Goal: Task Accomplishment & Management: Complete application form

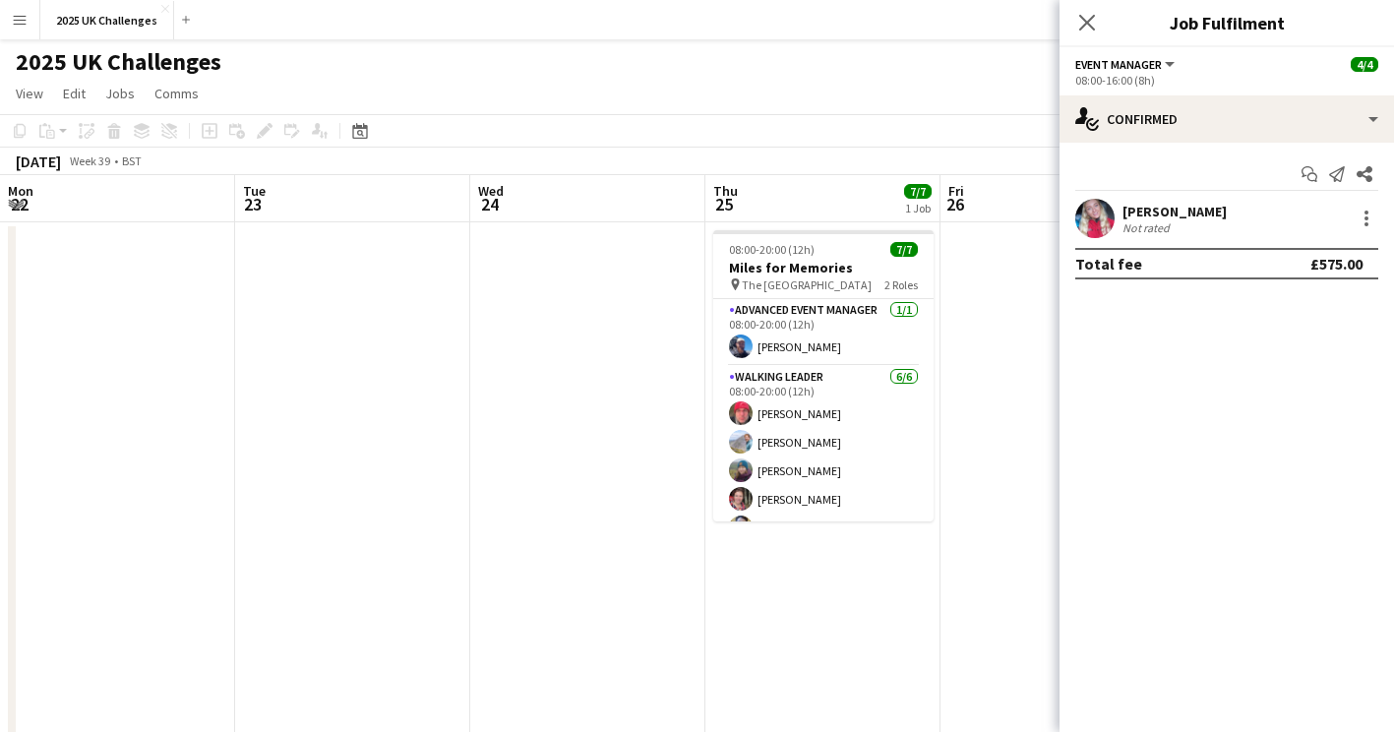
click at [872, 118] on app-toolbar "Copy Paste Paste Ctrl+V Paste with crew Ctrl+Shift+V Paste linked Job [GEOGRAPH…" at bounding box center [697, 130] width 1394 height 33
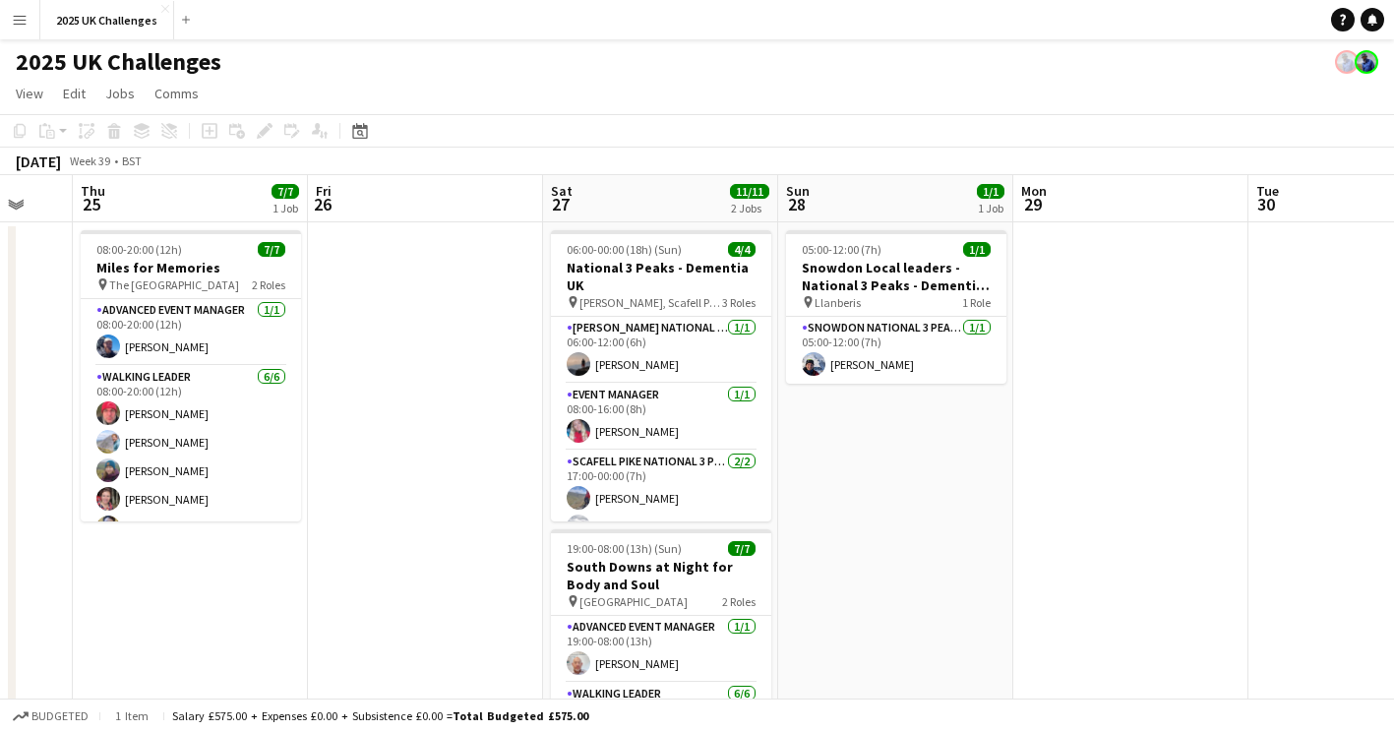
click at [17, 14] on app-icon "Menu" at bounding box center [20, 20] width 16 height 16
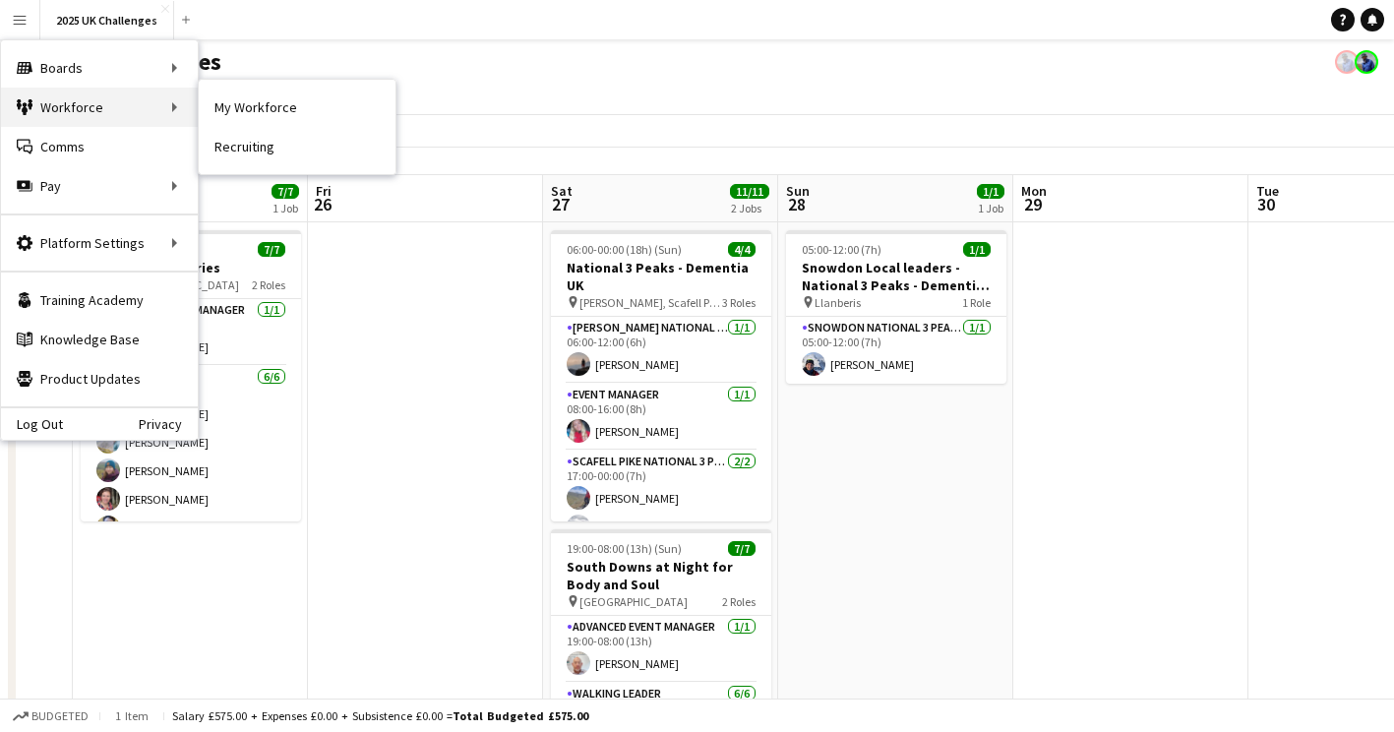
click at [70, 105] on div "Workforce Workforce" at bounding box center [99, 107] width 197 height 39
click at [267, 106] on link "My Workforce" at bounding box center [297, 107] width 197 height 39
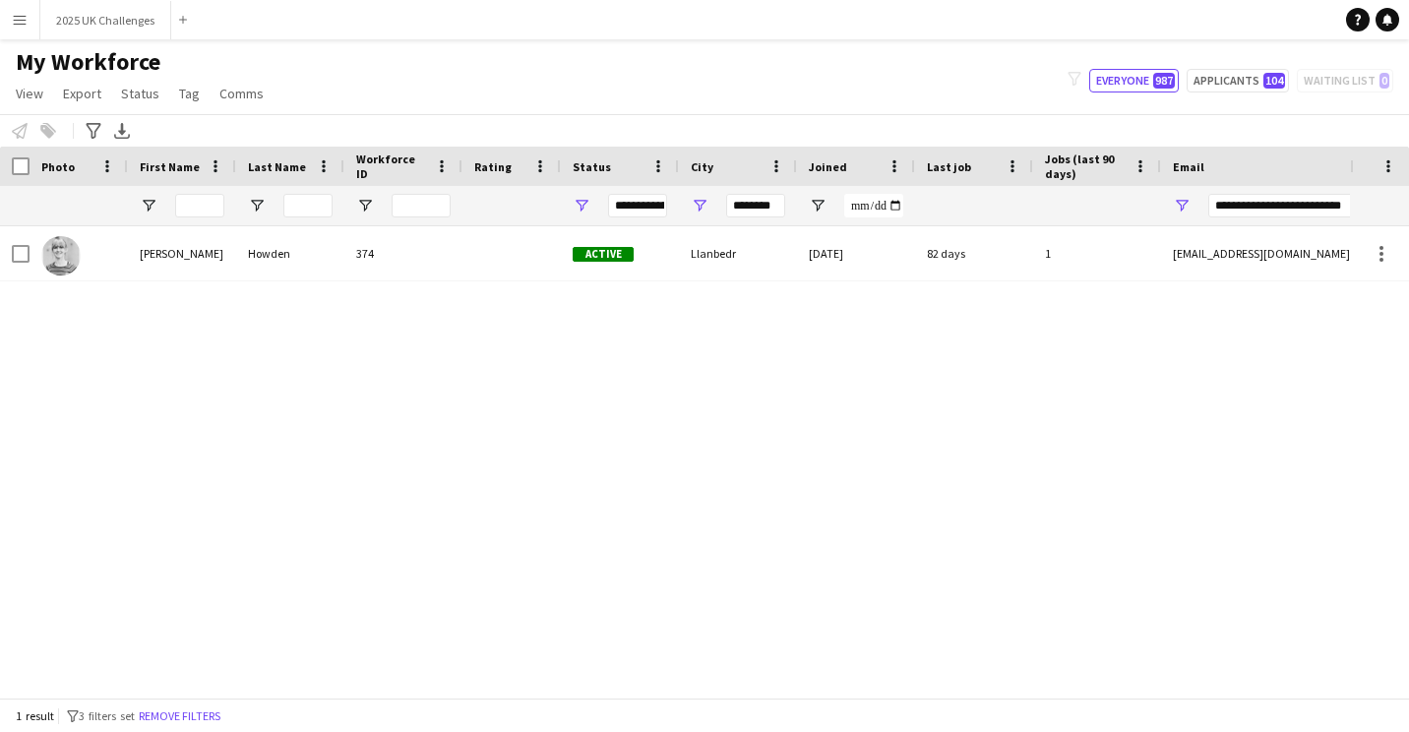
click at [30, 31] on button "Menu" at bounding box center [19, 19] width 39 height 39
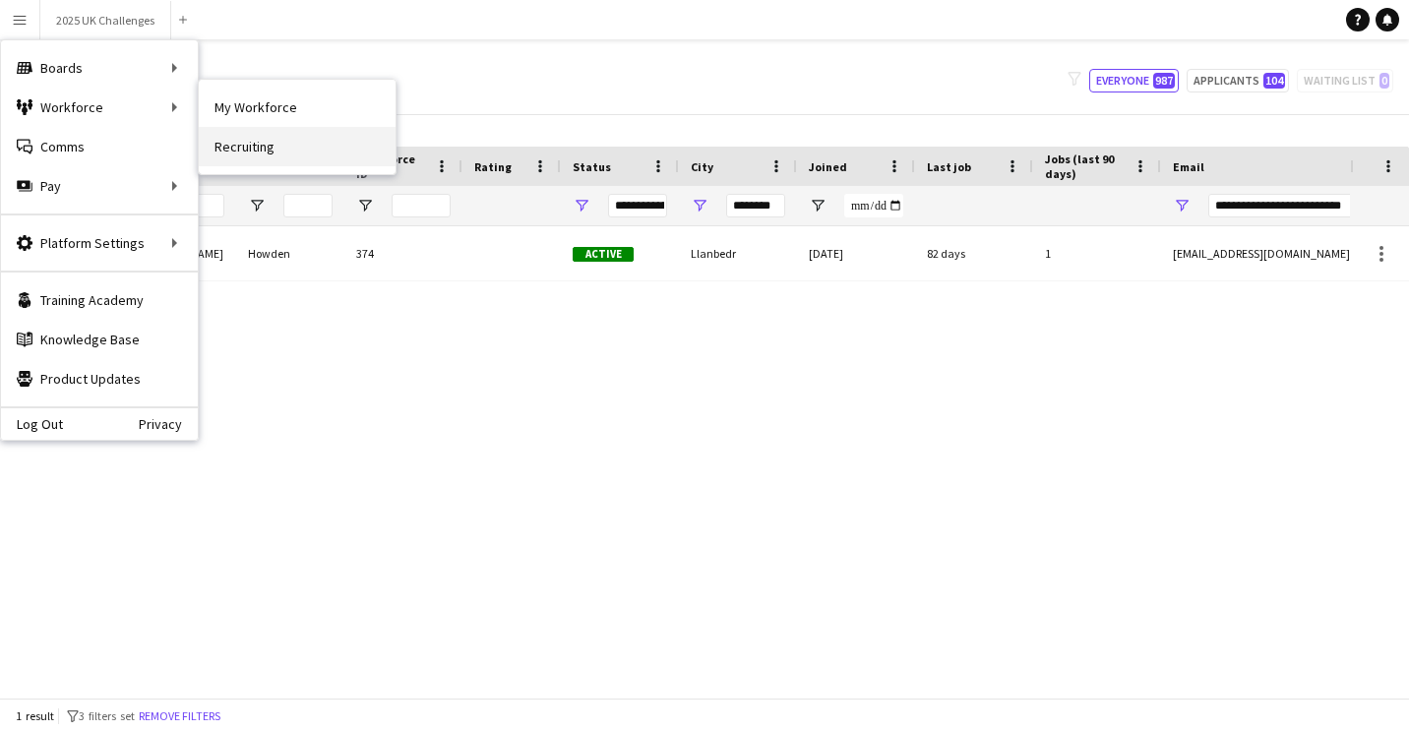
click at [239, 136] on link "Recruiting" at bounding box center [297, 146] width 197 height 39
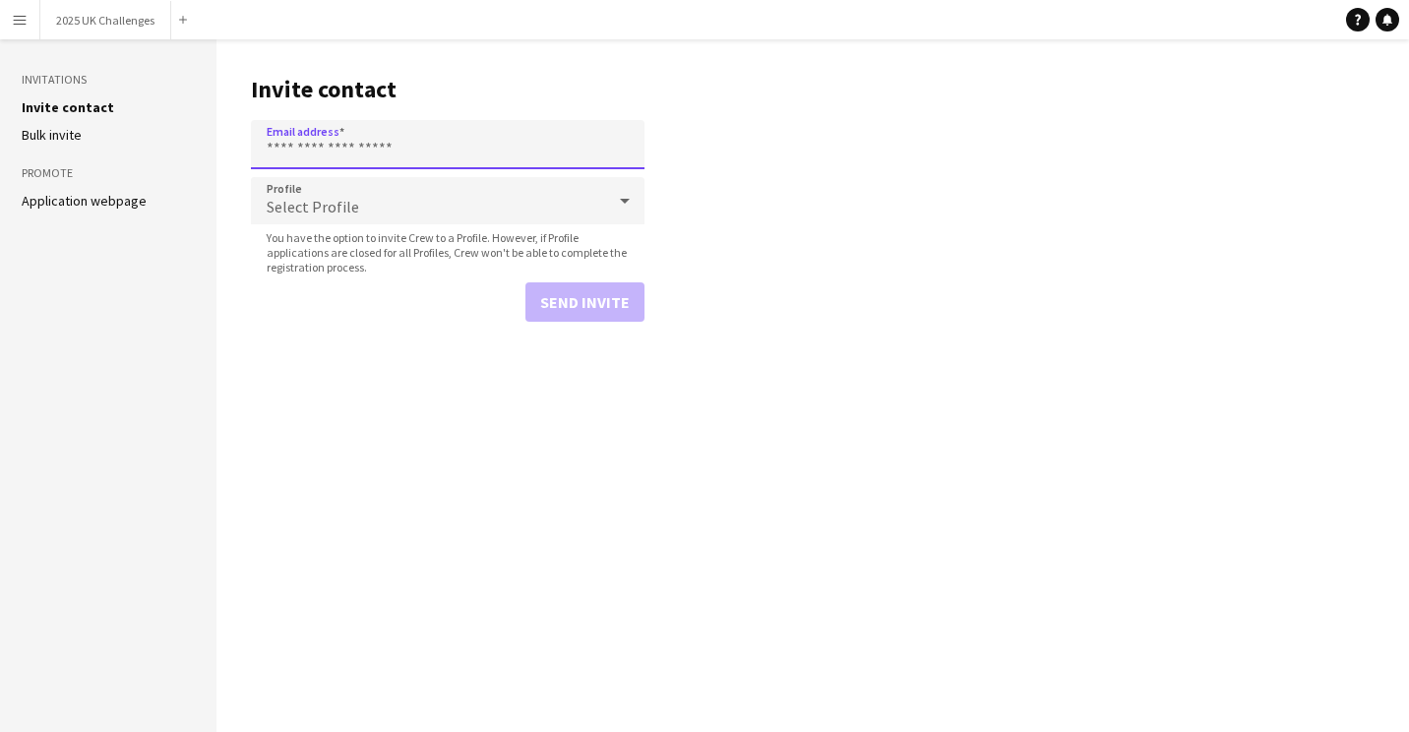
click at [315, 143] on input "Email address" at bounding box center [448, 144] width 394 height 49
type input "**********"
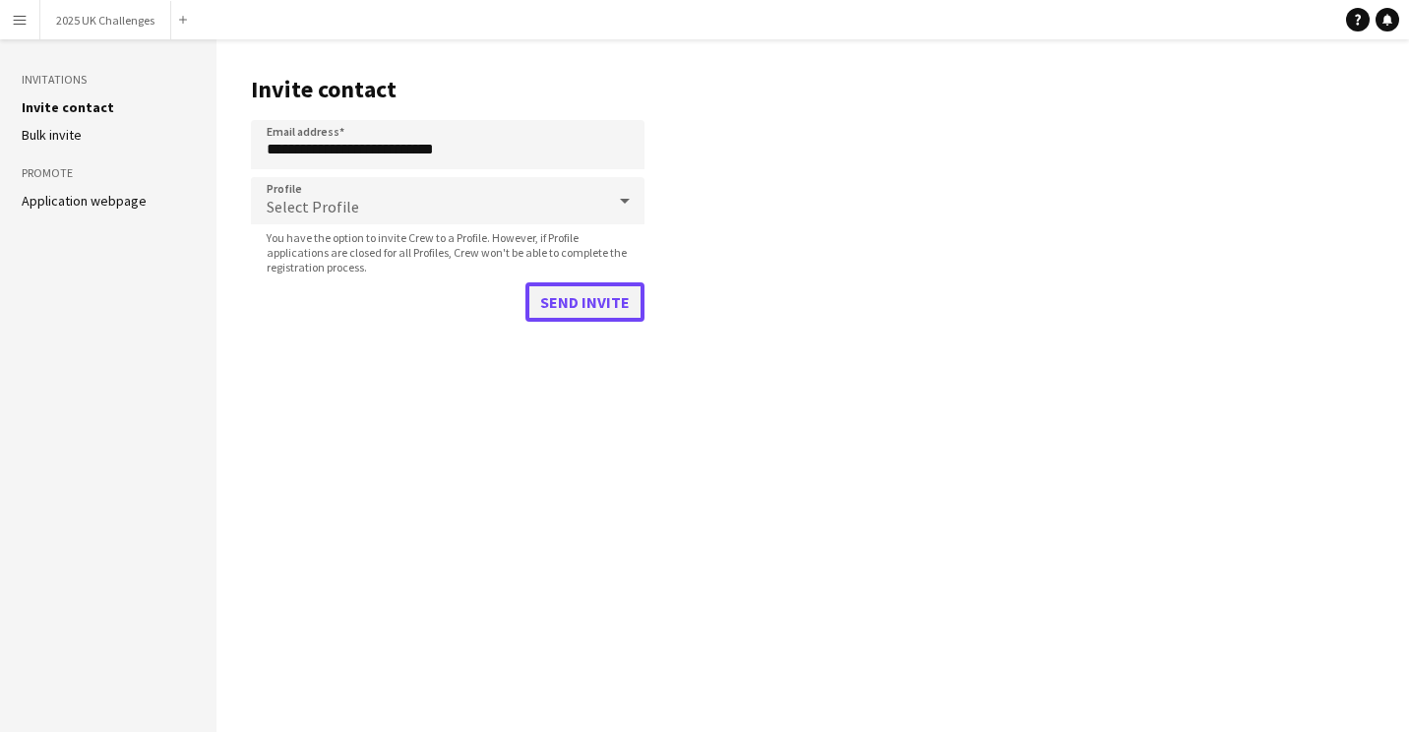
click at [570, 309] on button "Send invite" at bounding box center [584, 301] width 119 height 39
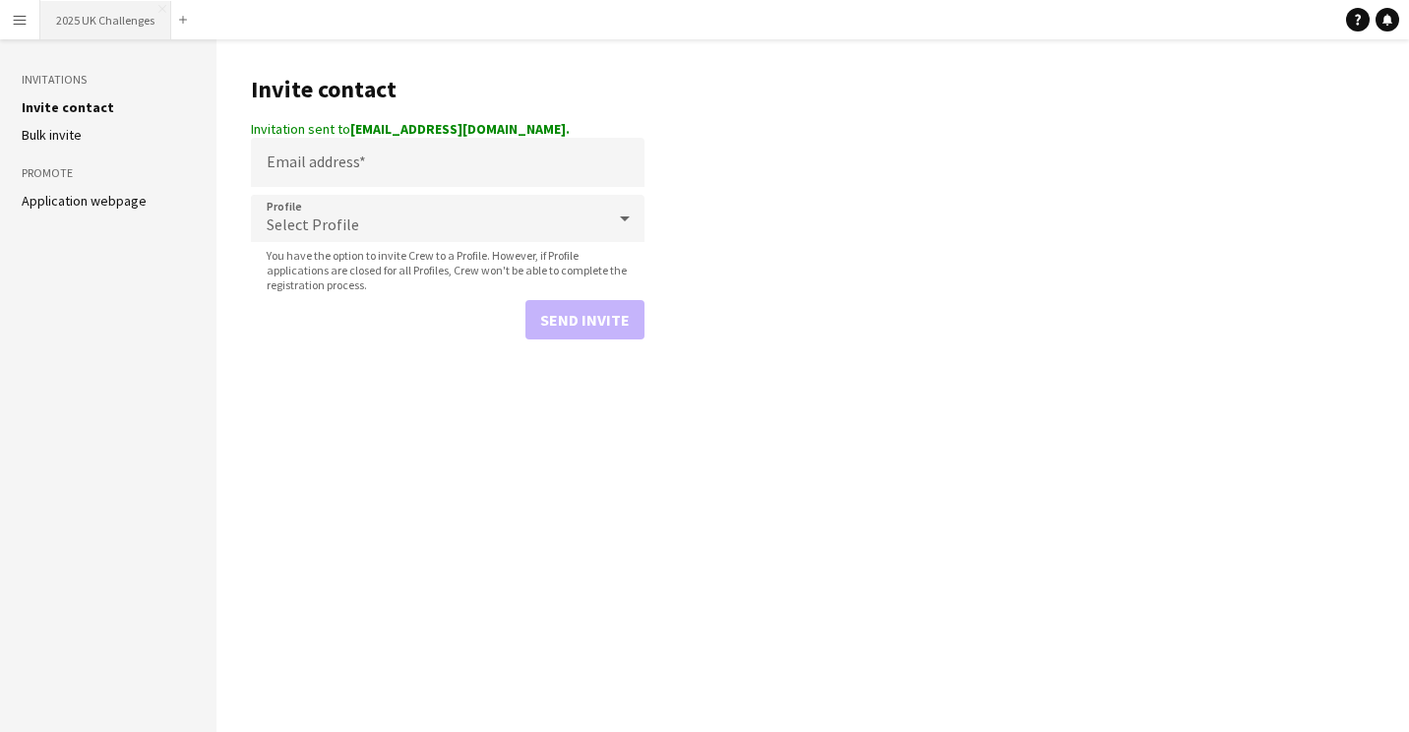
click at [125, 28] on button "2025 UK Challenges Close" at bounding box center [105, 20] width 131 height 38
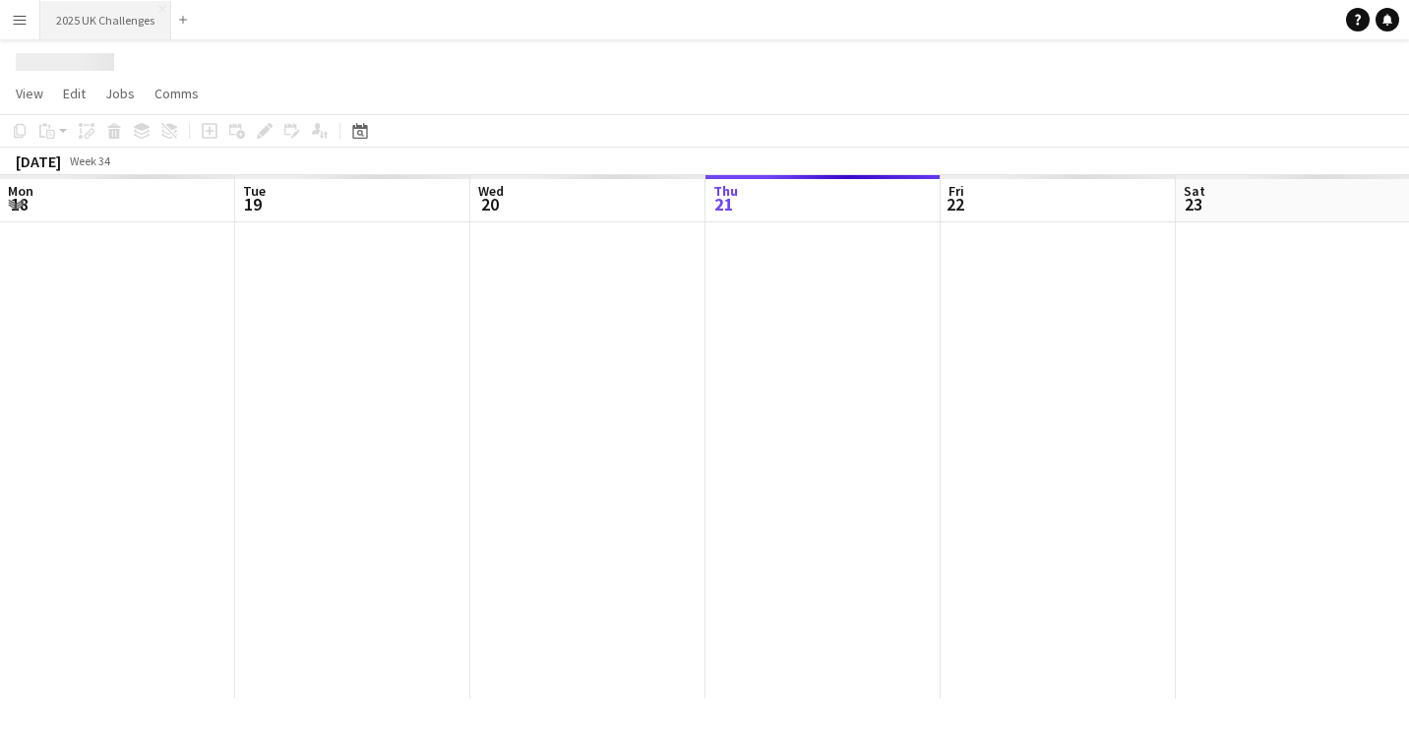
scroll to position [0, 470]
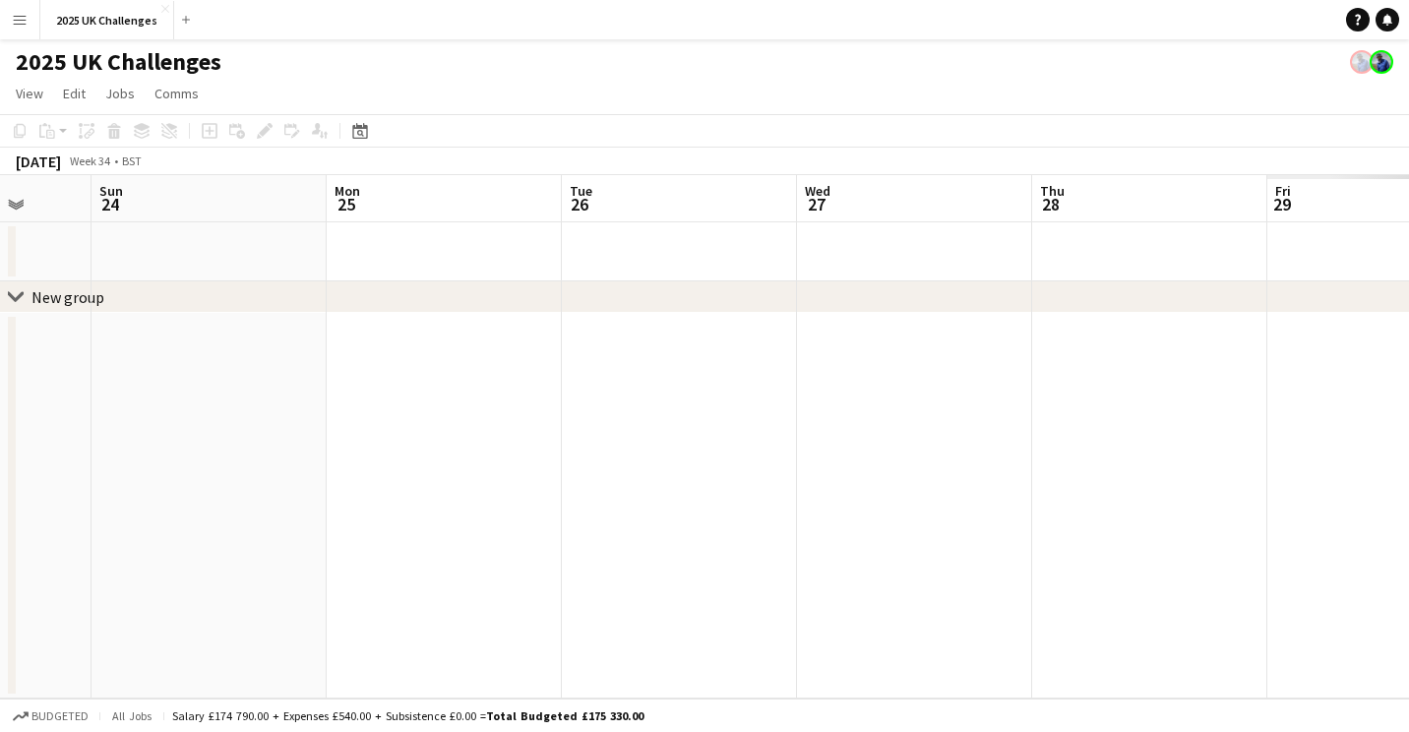
drag, startPoint x: 934, startPoint y: 470, endPoint x: 363, endPoint y: 430, distance: 572.1
click at [116, 464] on app-calendar-viewport "Wed 20 Thu 21 Fri 22 Sat 23 Sun 24 Mon 25 Tue 26 Wed 27 Thu 28 Fri 29 Sat 30" at bounding box center [704, 436] width 1409 height 523
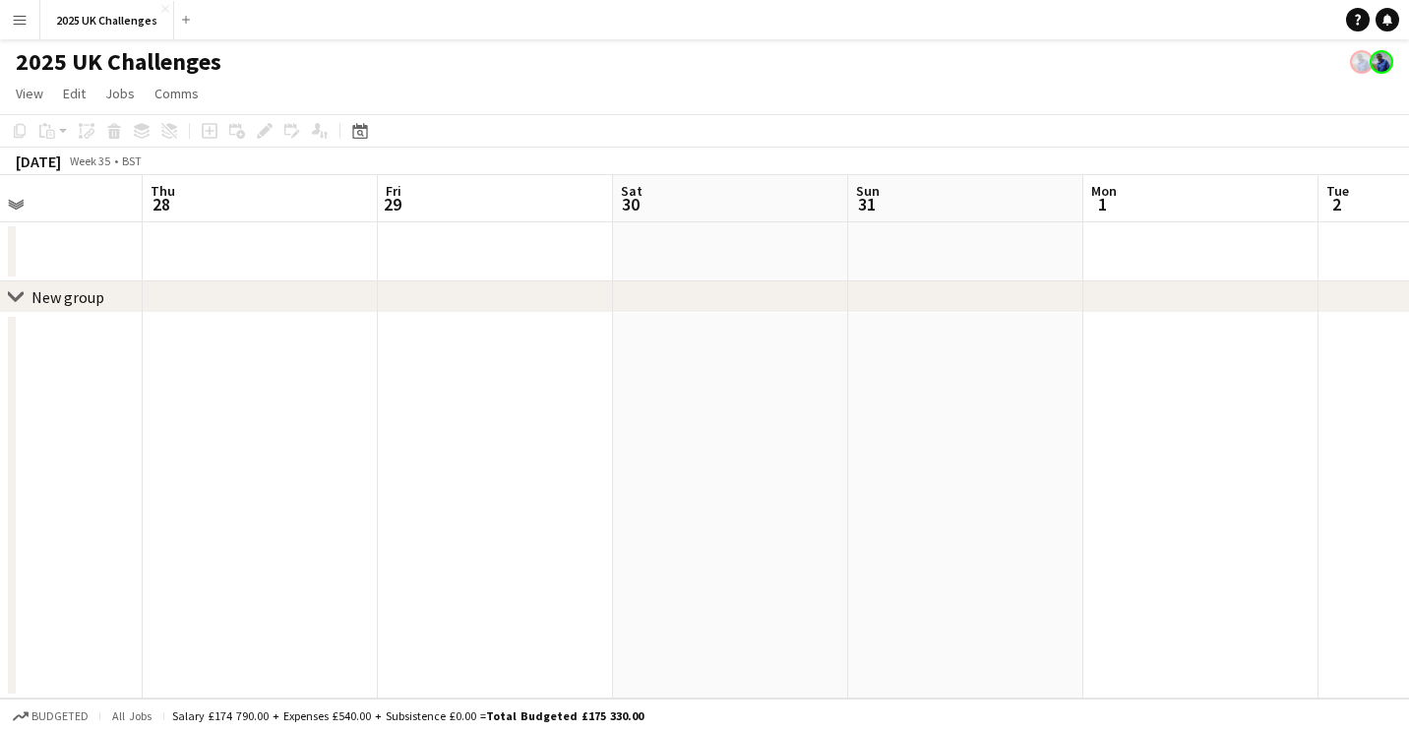
drag, startPoint x: 826, startPoint y: 447, endPoint x: 183, endPoint y: 452, distance: 642.5
click at [0, 464] on html "Menu Boards Boards Boards All jobs Status Workforce Workforce My Workforce Recr…" at bounding box center [704, 366] width 1409 height 732
drag, startPoint x: 981, startPoint y: 427, endPoint x: 323, endPoint y: 403, distance: 658.7
click at [8, 422] on div "chevron-right New group Mon 25 Tue 26 Wed 27 Thu 28 Fri 29 Sat 30 Sun 31 Mon 1 …" at bounding box center [704, 436] width 1409 height 523
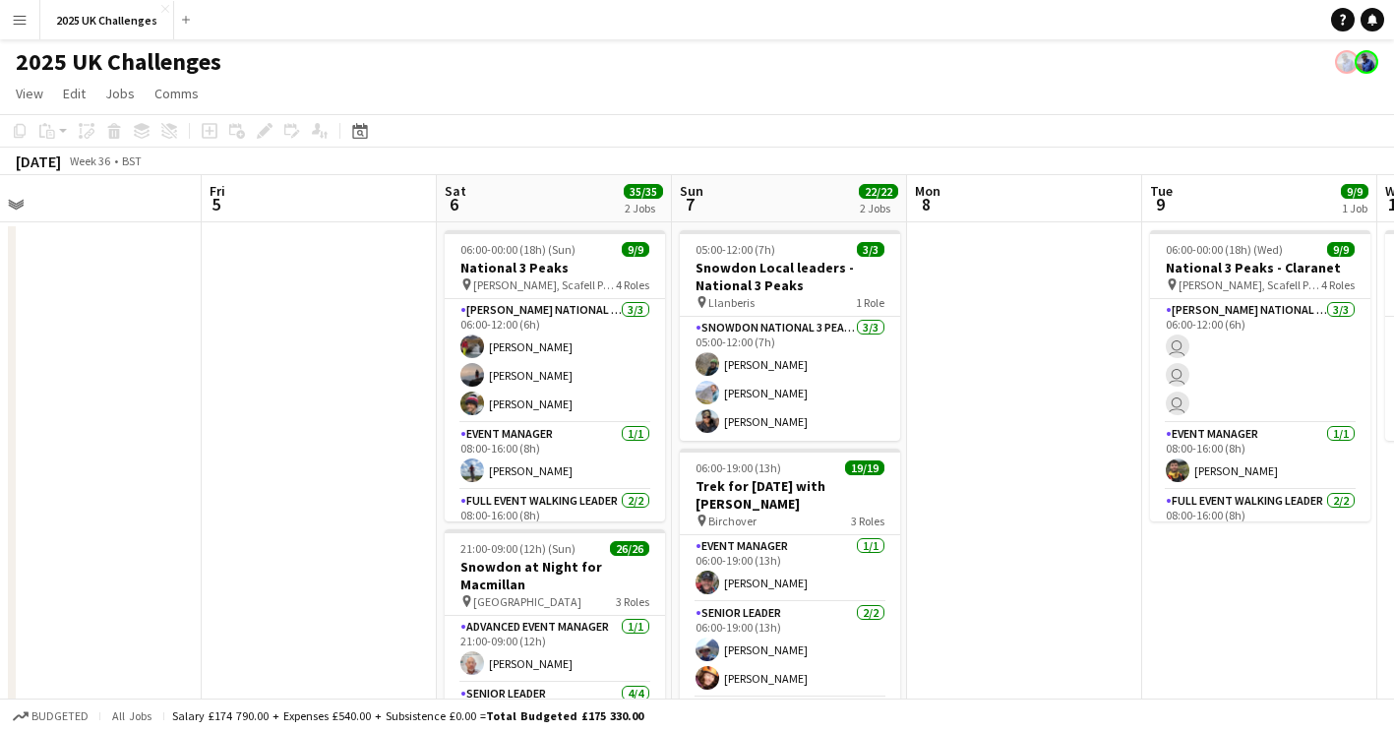
scroll to position [0, 677]
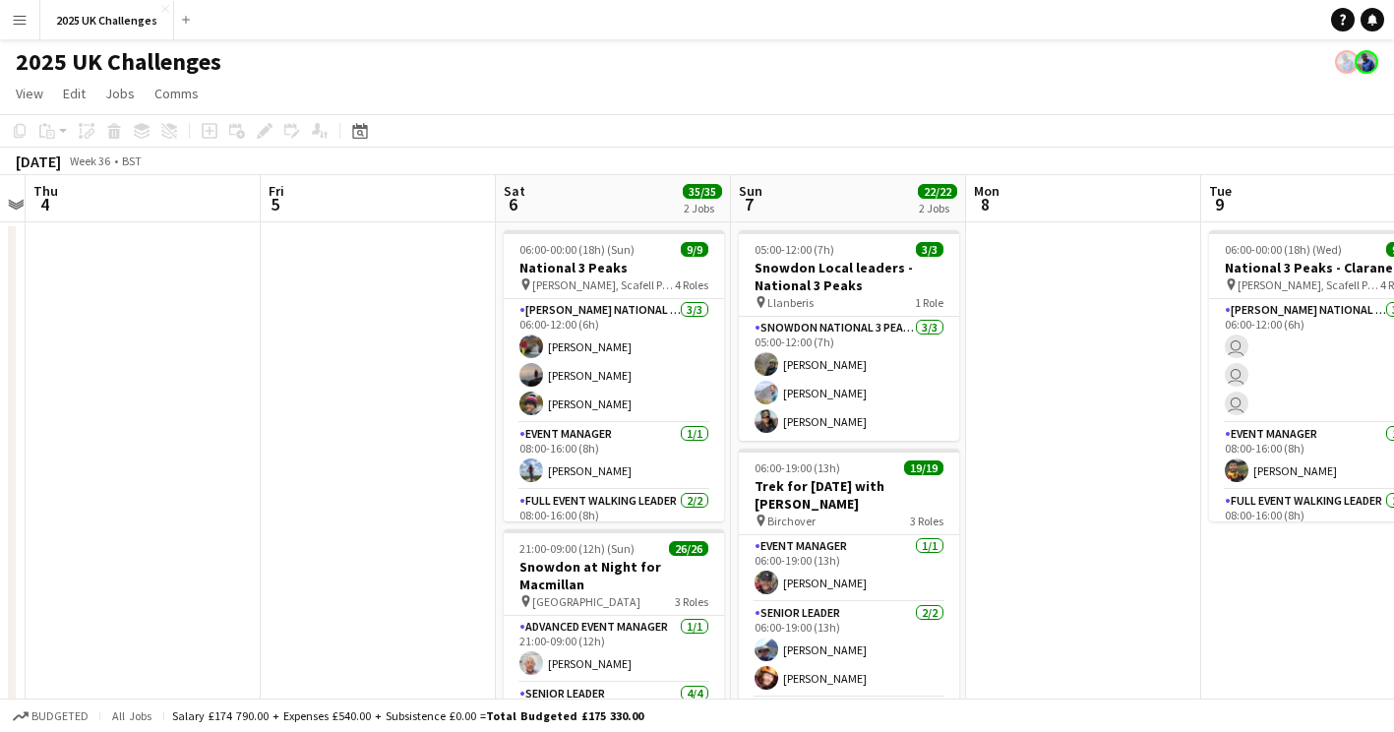
drag, startPoint x: 744, startPoint y: 438, endPoint x: 264, endPoint y: 474, distance: 481.6
click at [76, 483] on app-calendar-viewport "Mon 1 Tue 2 Wed 3 Thu 4 Fri 5 Sat 6 35/35 2 Jobs Sun 7 22/22 2 Jobs Mon 8 Tue 9…" at bounding box center [697, 562] width 1394 height 775
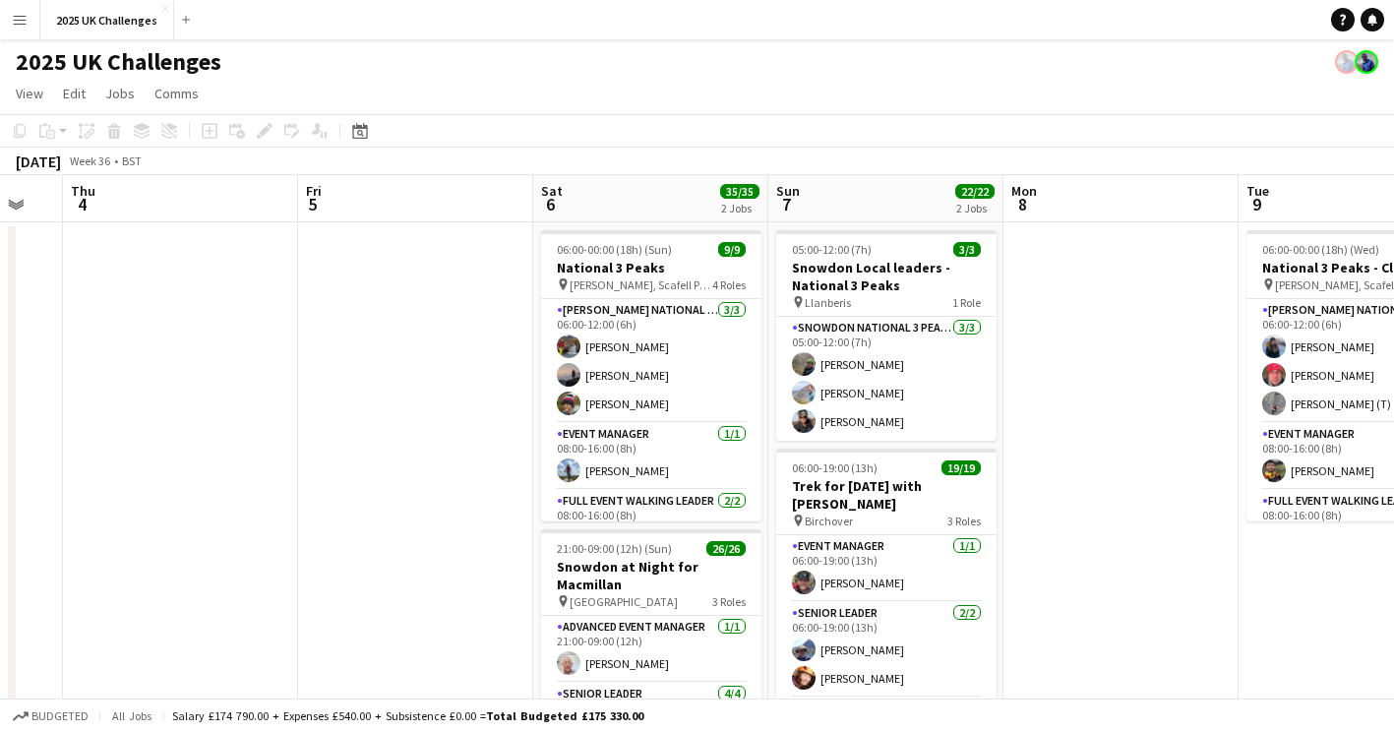
drag, startPoint x: 416, startPoint y: 473, endPoint x: 444, endPoint y: 457, distance: 32.2
click at [423, 466] on app-calendar-viewport "Mon 1 Tue 2 Wed 3 Thu 4 Fri 5 Sat 6 35/35 2 Jobs Sun 7 22/22 2 Jobs Mon 8 Tue 9…" at bounding box center [697, 562] width 1394 height 775
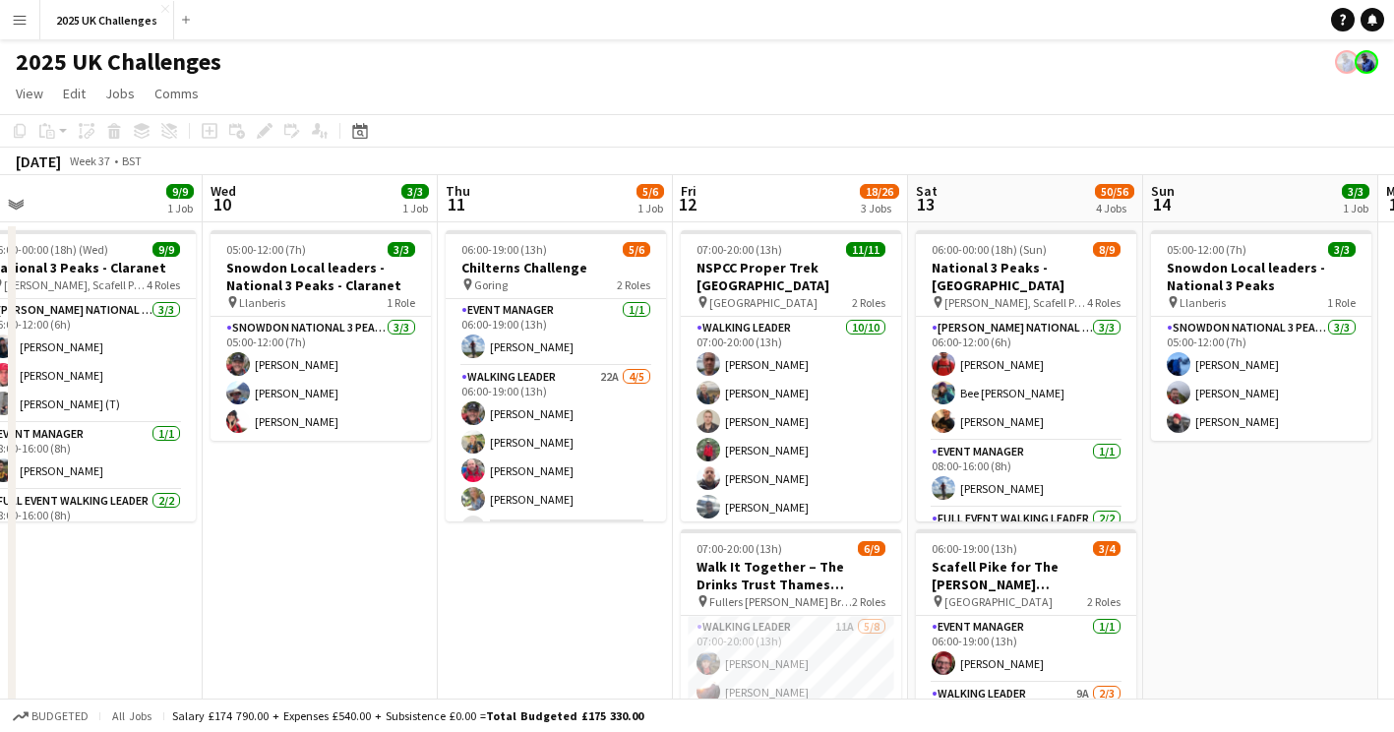
drag, startPoint x: 1065, startPoint y: 616, endPoint x: 532, endPoint y: 589, distance: 533.0
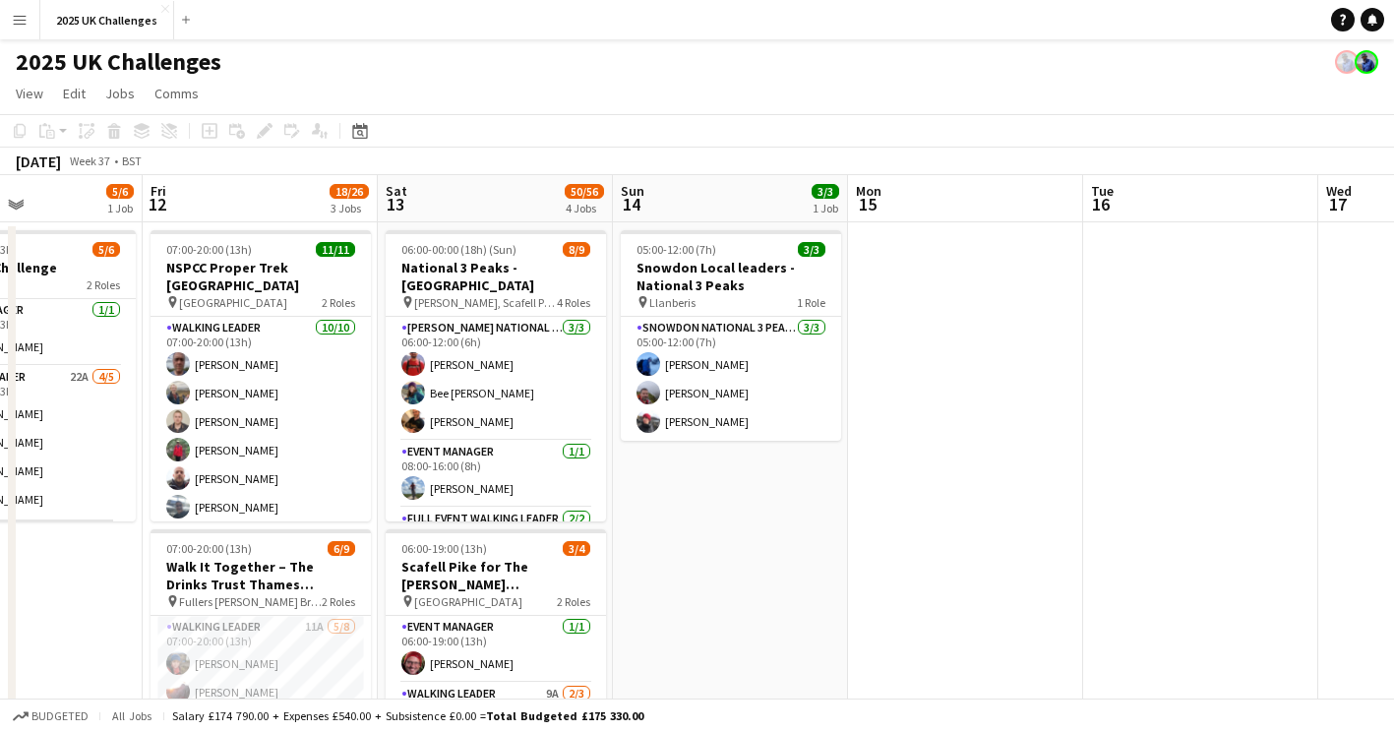
scroll to position [0, 565]
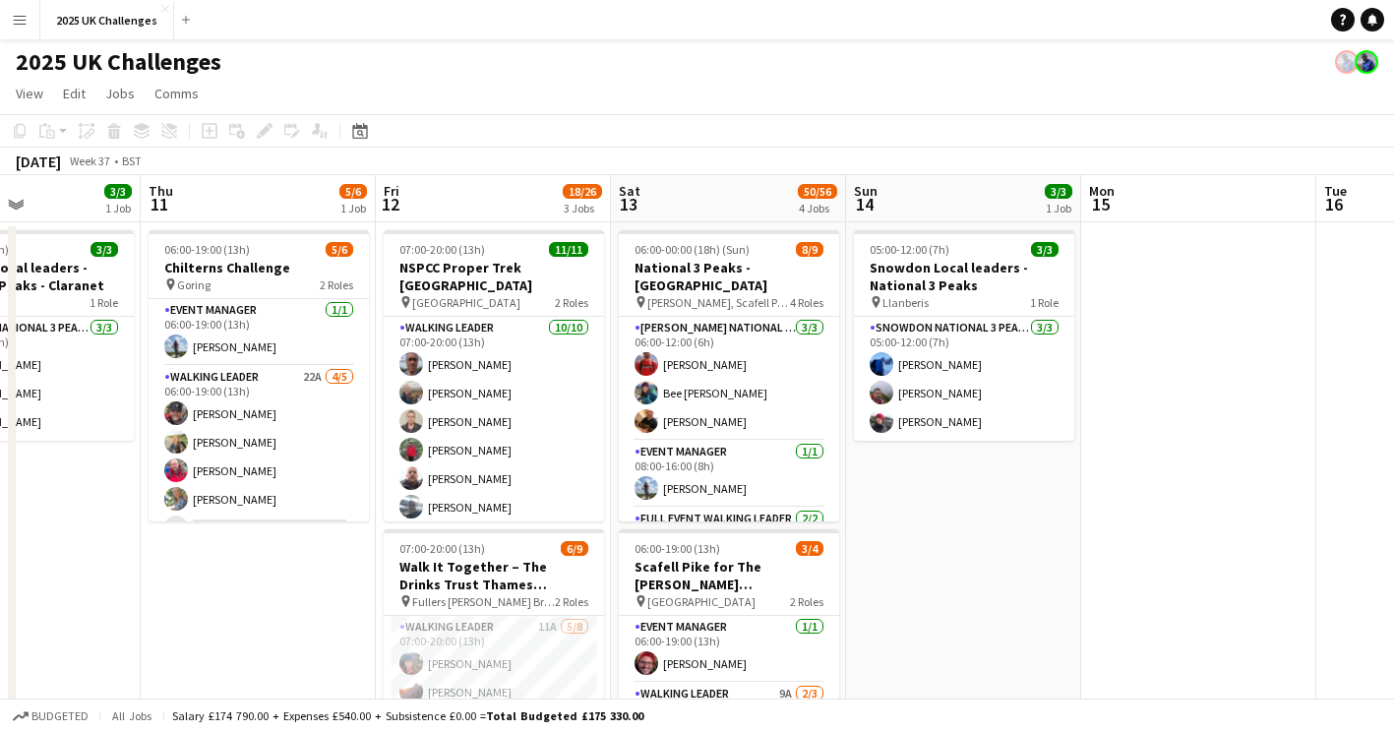
drag, startPoint x: 1273, startPoint y: 545, endPoint x: 980, endPoint y: 552, distance: 293.3
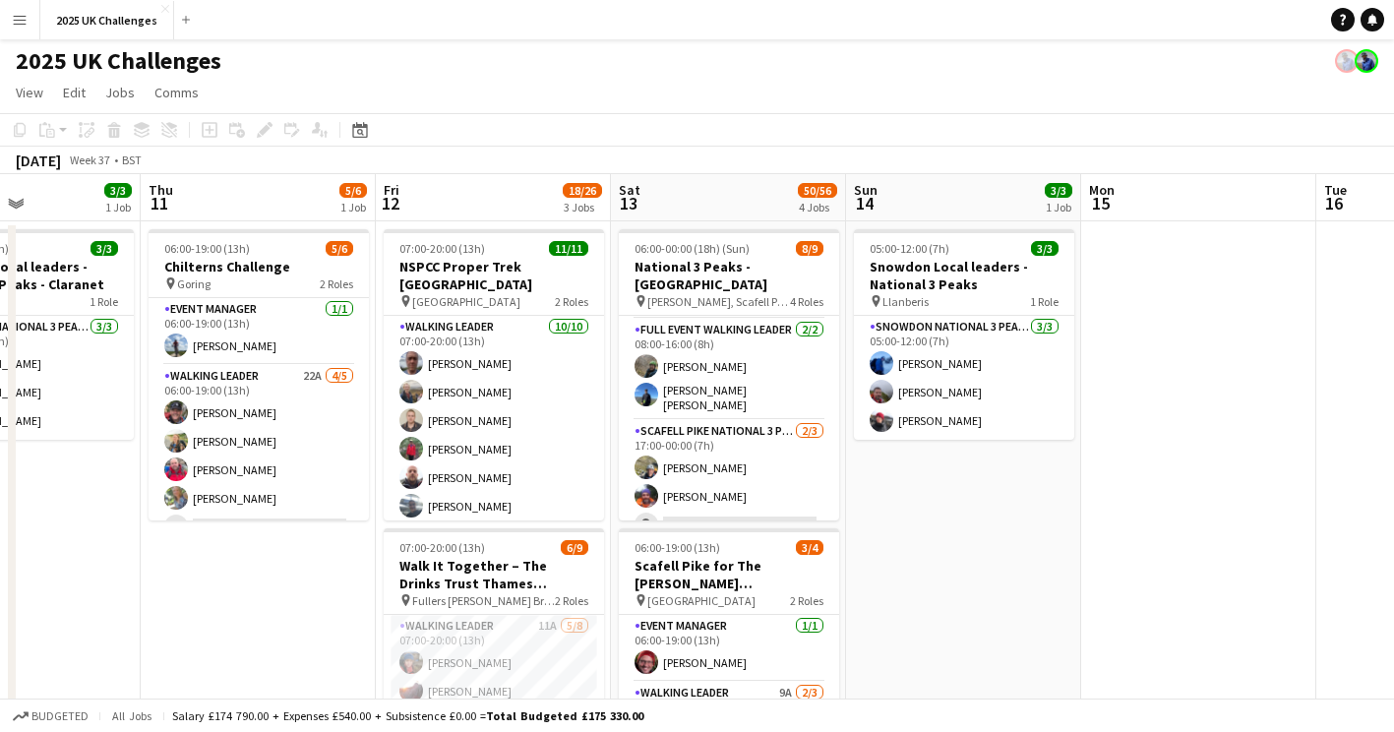
scroll to position [0, 0]
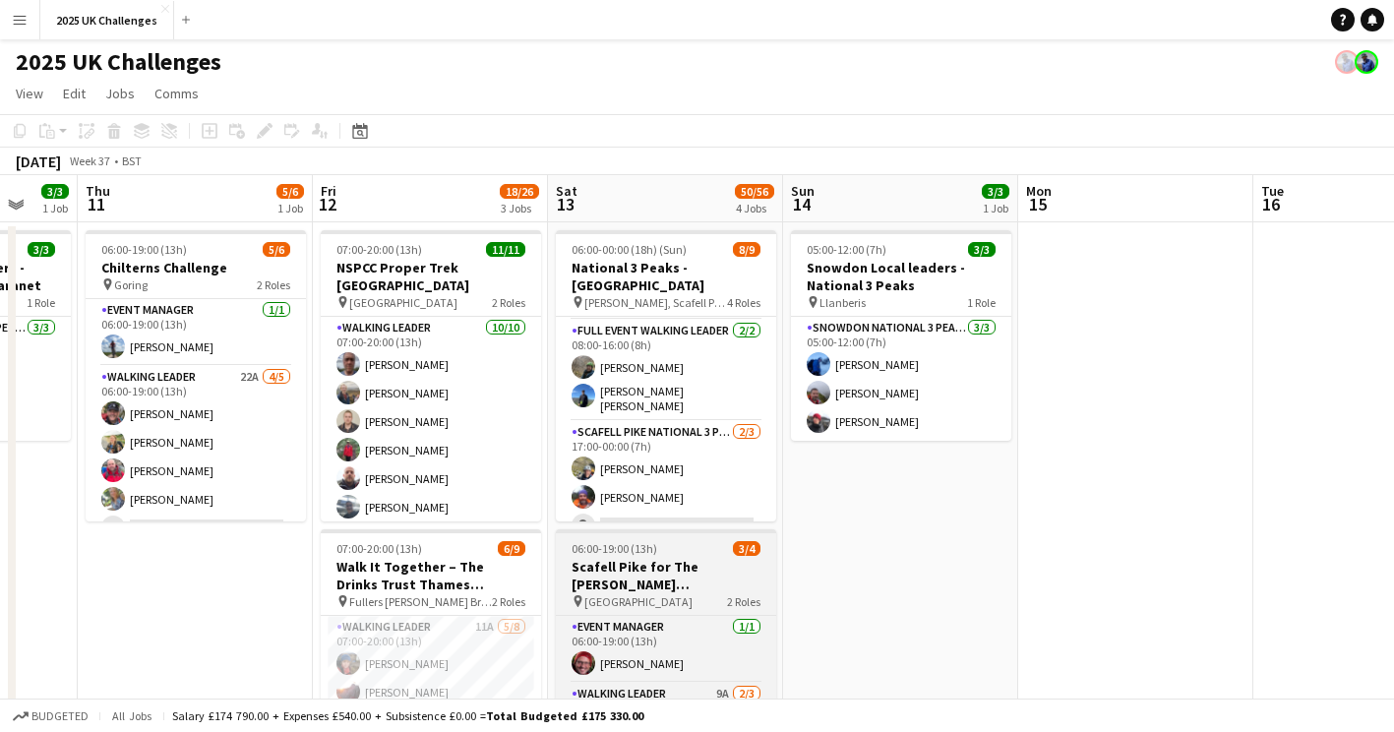
drag, startPoint x: 978, startPoint y: 590, endPoint x: 1220, endPoint y: 573, distance: 242.7
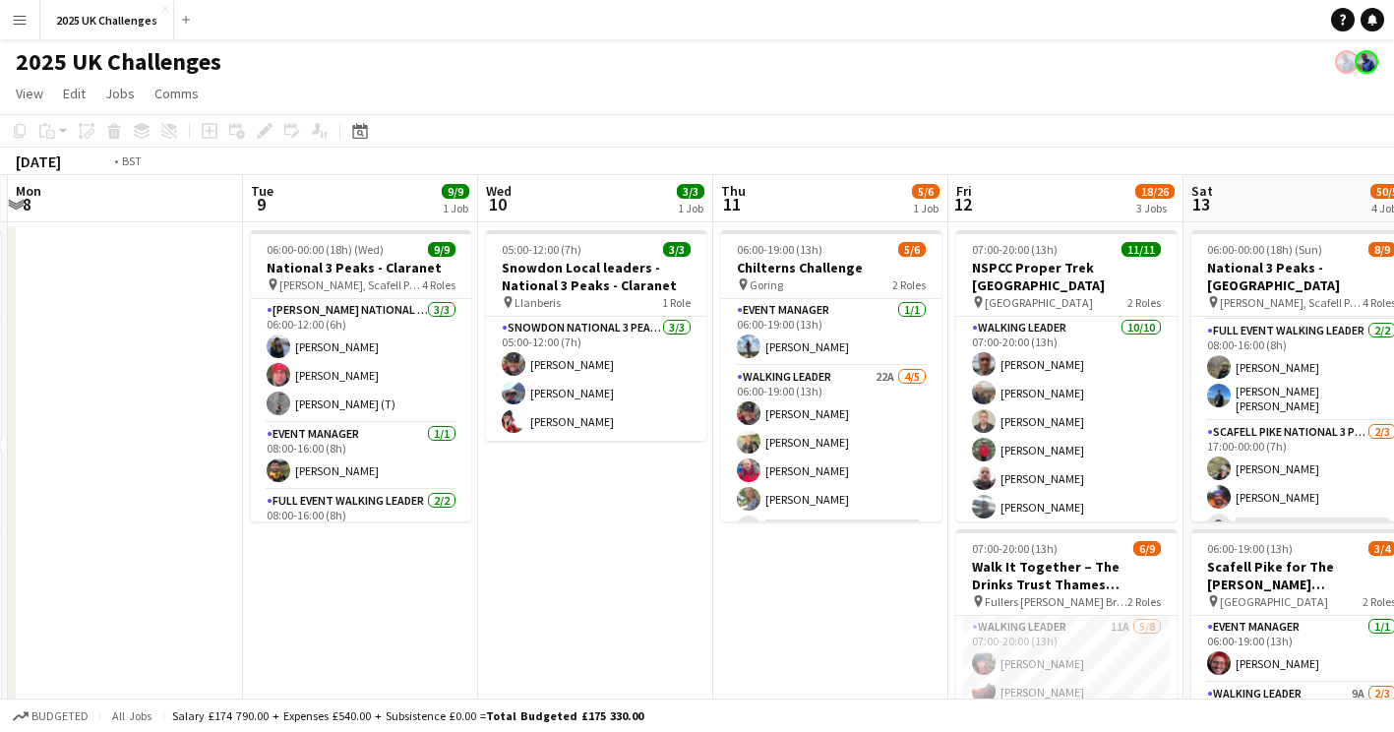
drag, startPoint x: 538, startPoint y: 635, endPoint x: 1061, endPoint y: 625, distance: 522.6
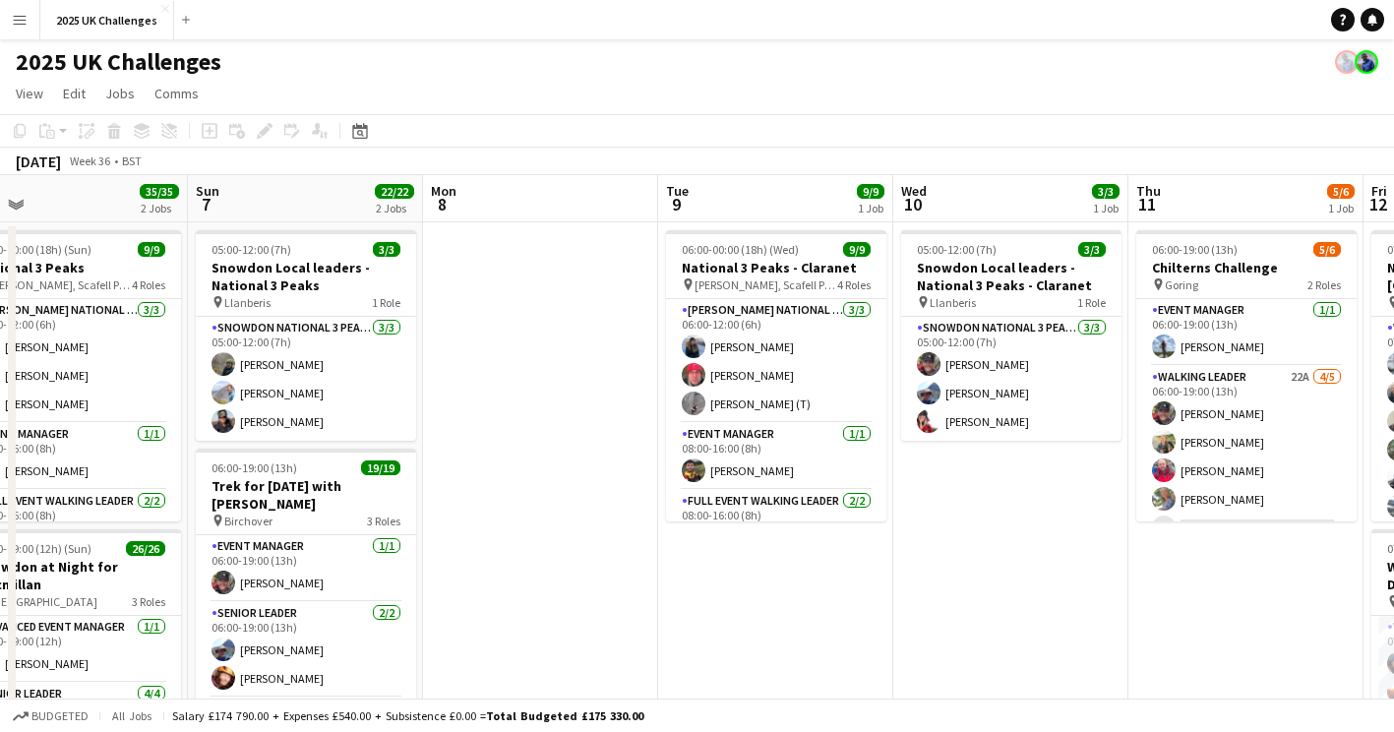
drag, startPoint x: 587, startPoint y: 645, endPoint x: 984, endPoint y: 640, distance: 396.6
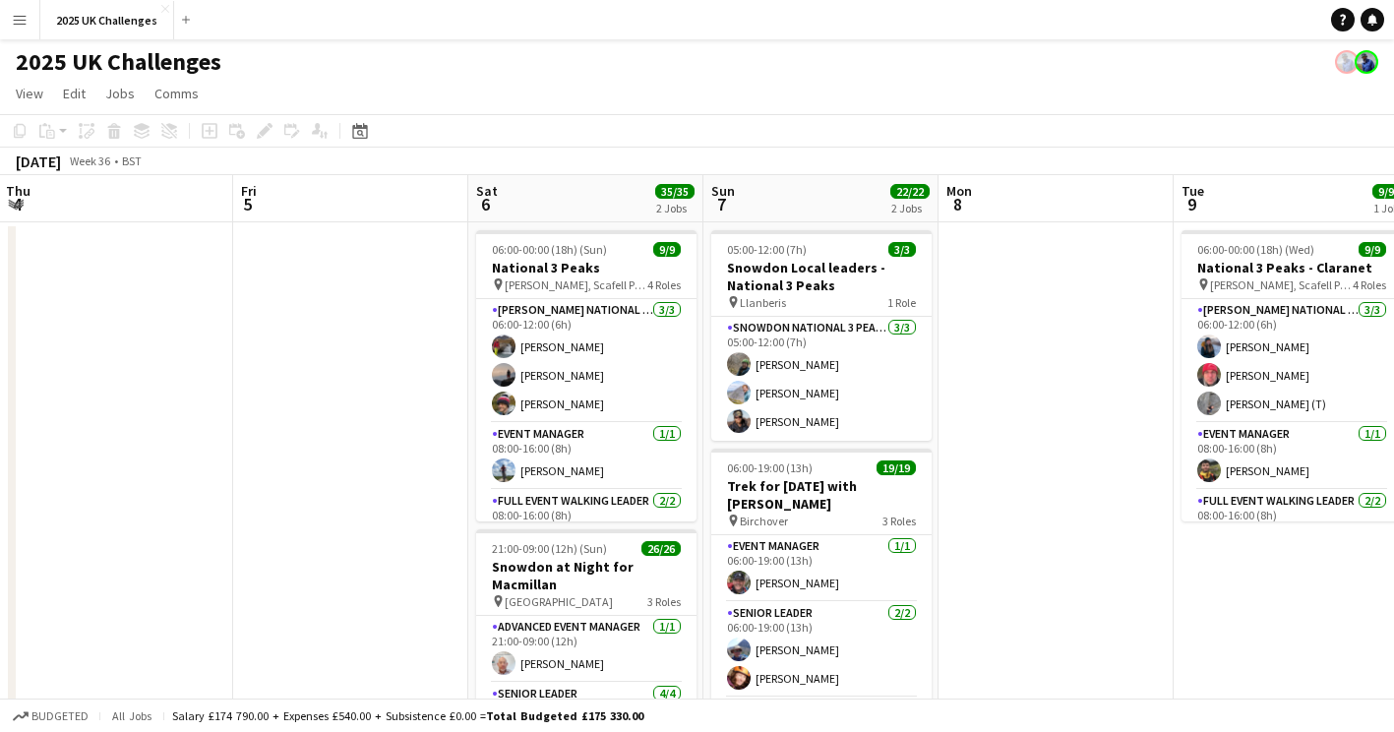
drag, startPoint x: 1031, startPoint y: 587, endPoint x: 1306, endPoint y: 569, distance: 275.2
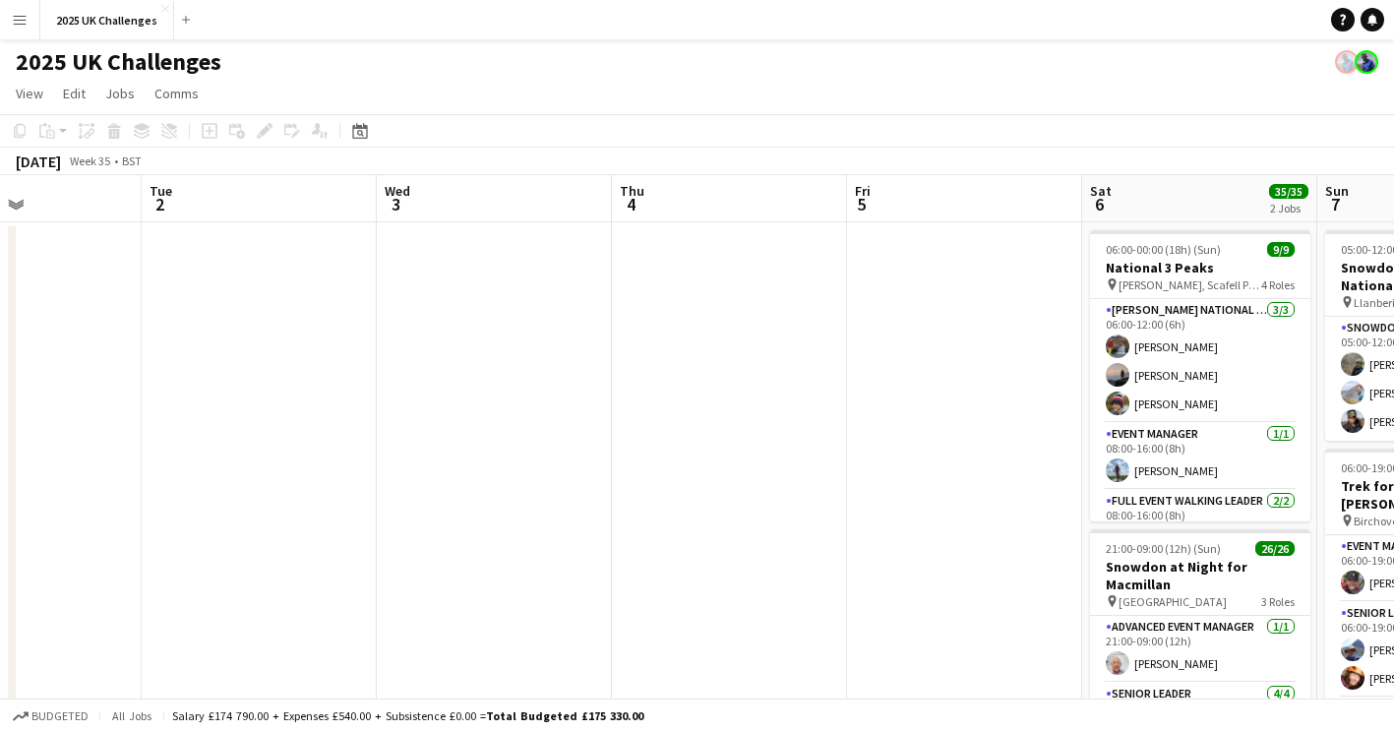
drag, startPoint x: 784, startPoint y: 560, endPoint x: 870, endPoint y: 557, distance: 85.7
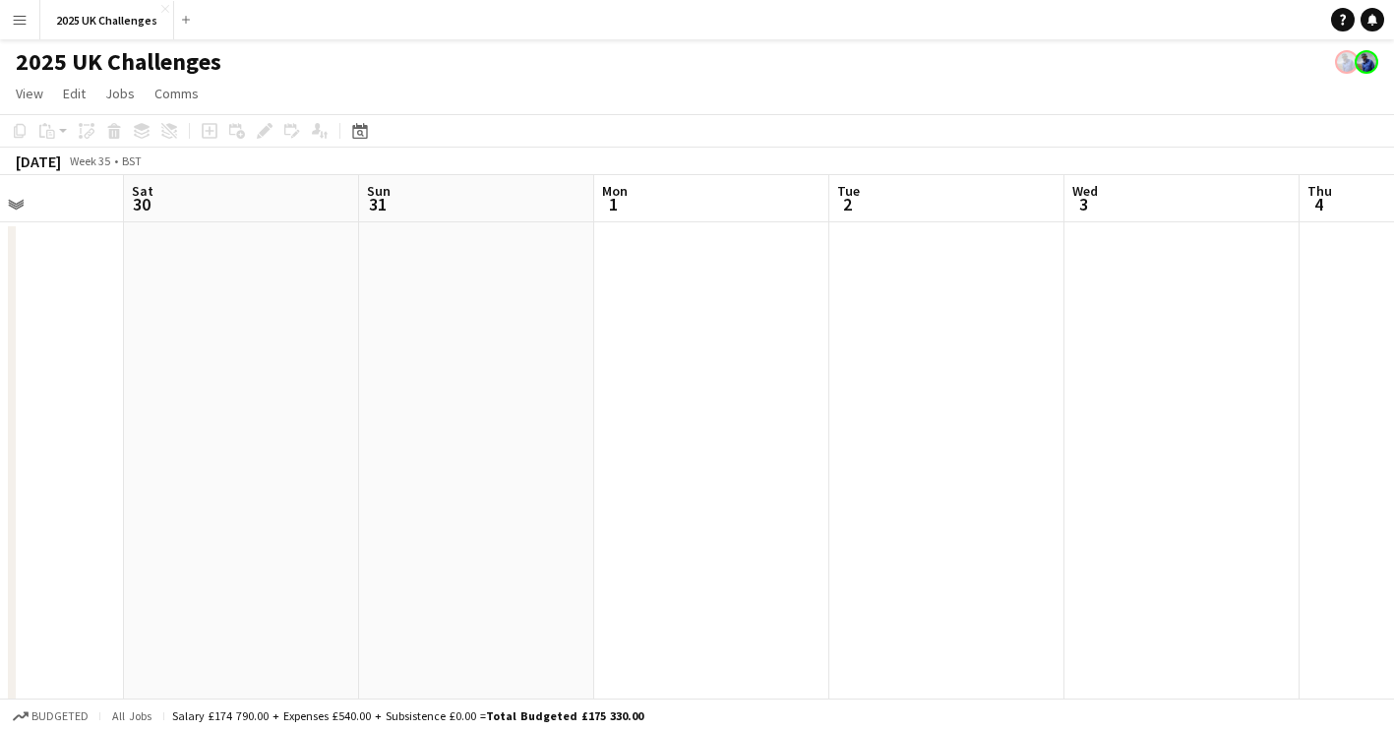
drag, startPoint x: 954, startPoint y: 536, endPoint x: 454, endPoint y: 541, distance: 500.9
drag, startPoint x: 900, startPoint y: 563, endPoint x: 975, endPoint y: 563, distance: 74.8
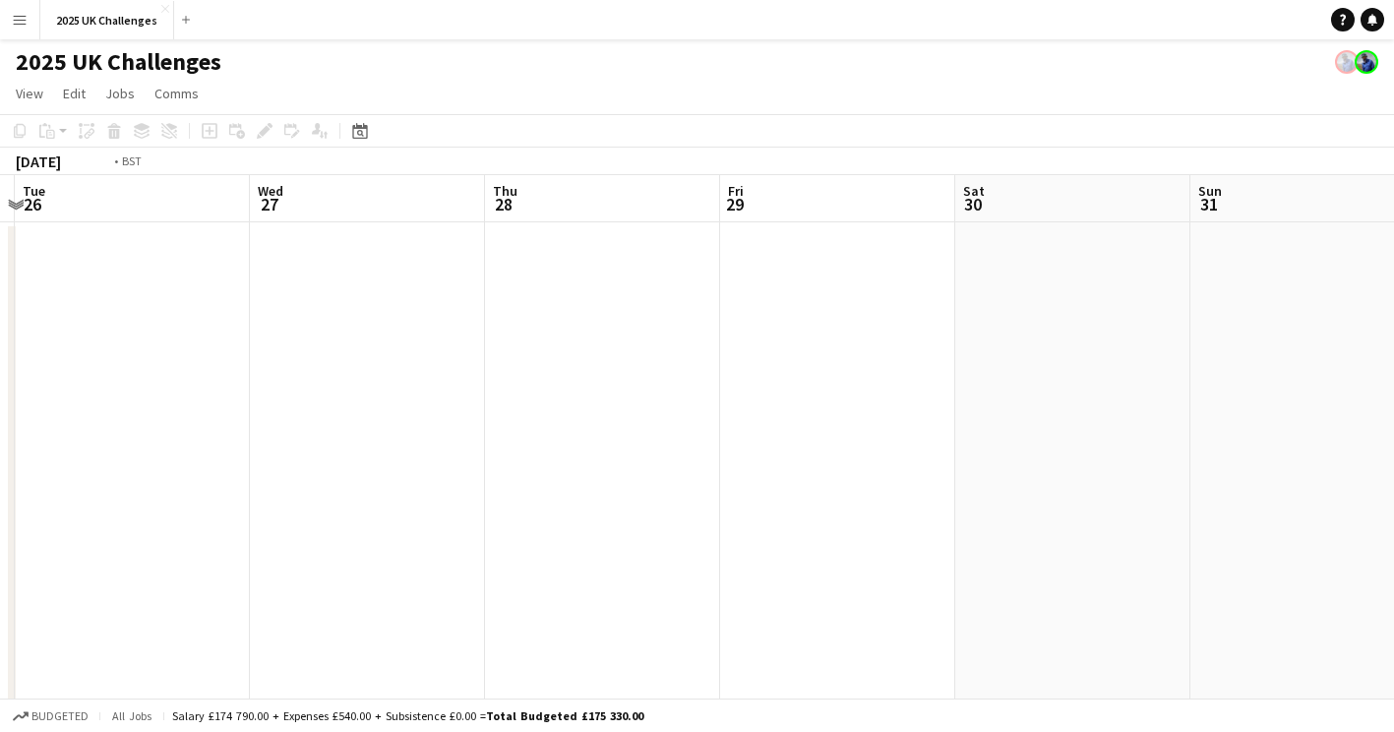
drag, startPoint x: 1308, startPoint y: 525, endPoint x: 1081, endPoint y: 547, distance: 227.3
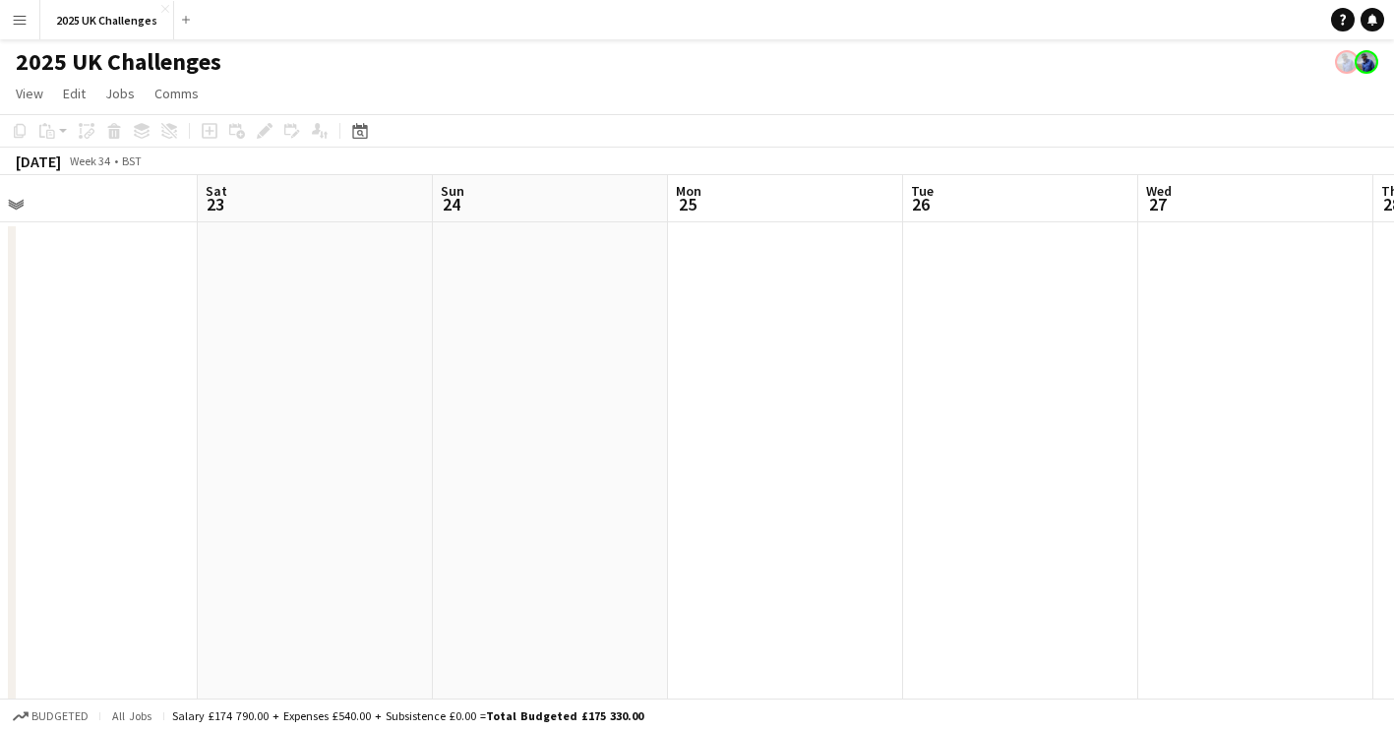
drag, startPoint x: 743, startPoint y: 580, endPoint x: 585, endPoint y: 584, distance: 157.5
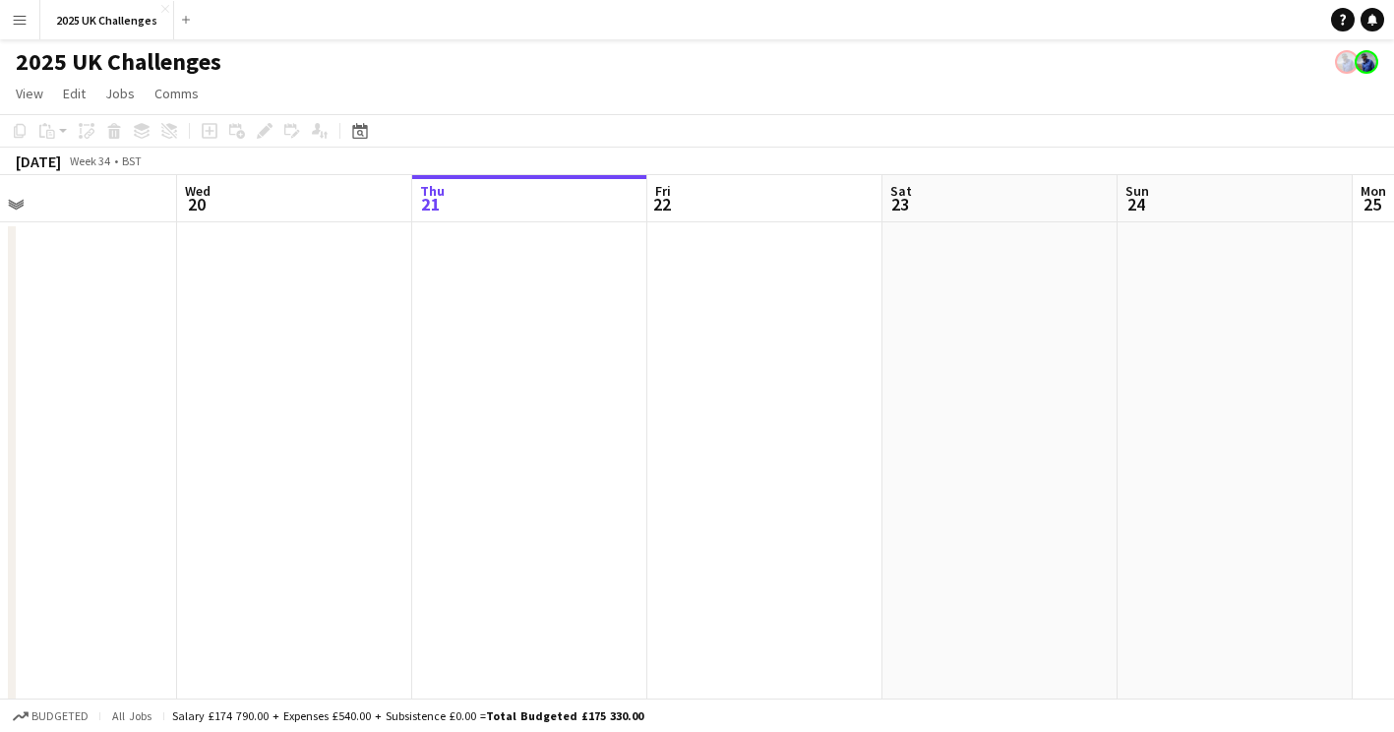
drag, startPoint x: 1159, startPoint y: 570, endPoint x: 421, endPoint y: 530, distance: 739.0
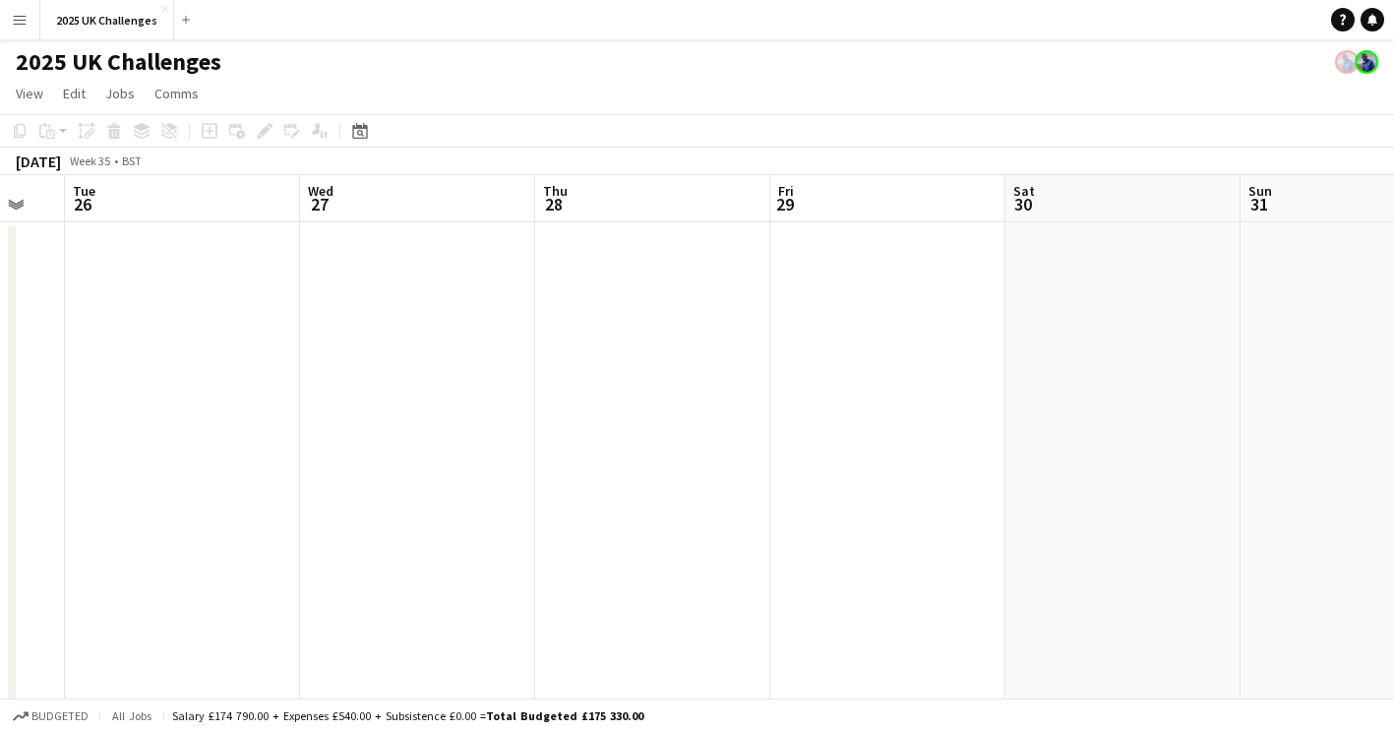
drag, startPoint x: 88, startPoint y: 552, endPoint x: 743, endPoint y: 544, distance: 655.4
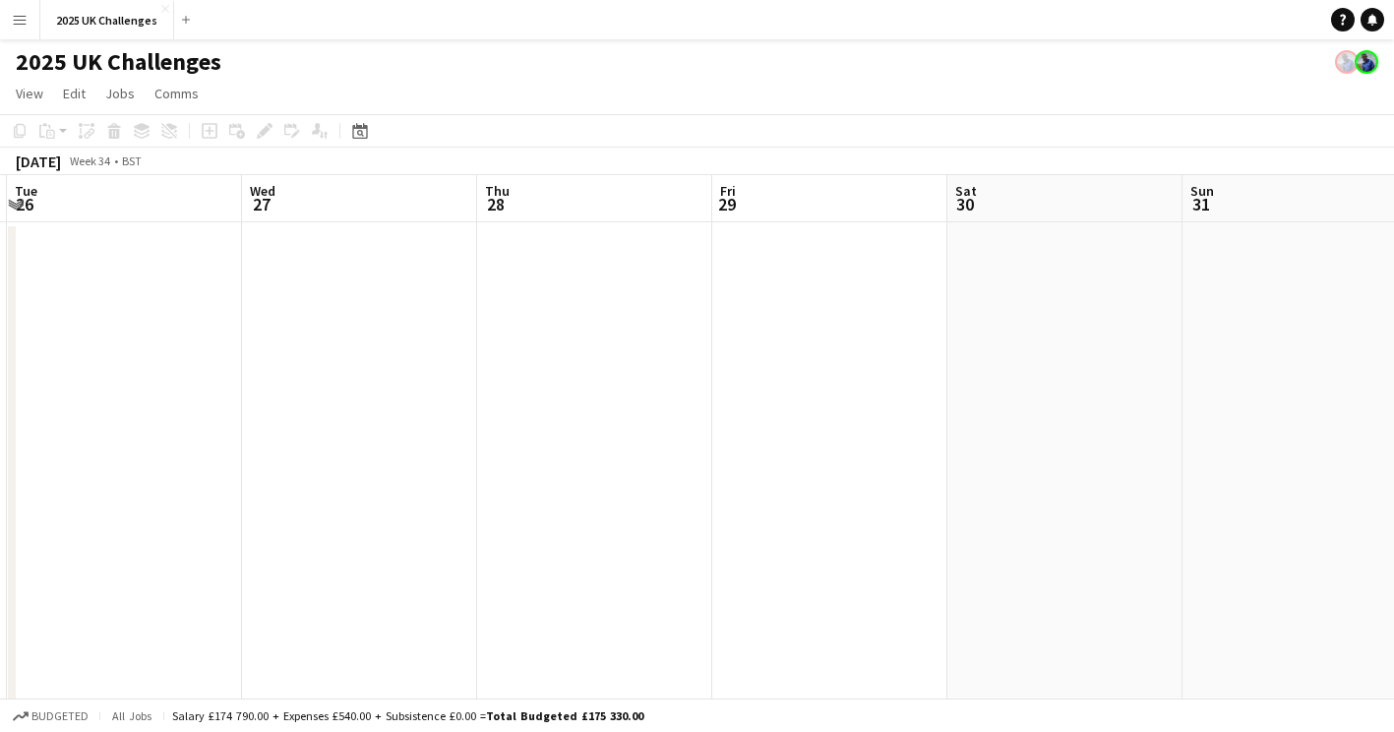
drag, startPoint x: 780, startPoint y: 550, endPoint x: 457, endPoint y: 24, distance: 618.0
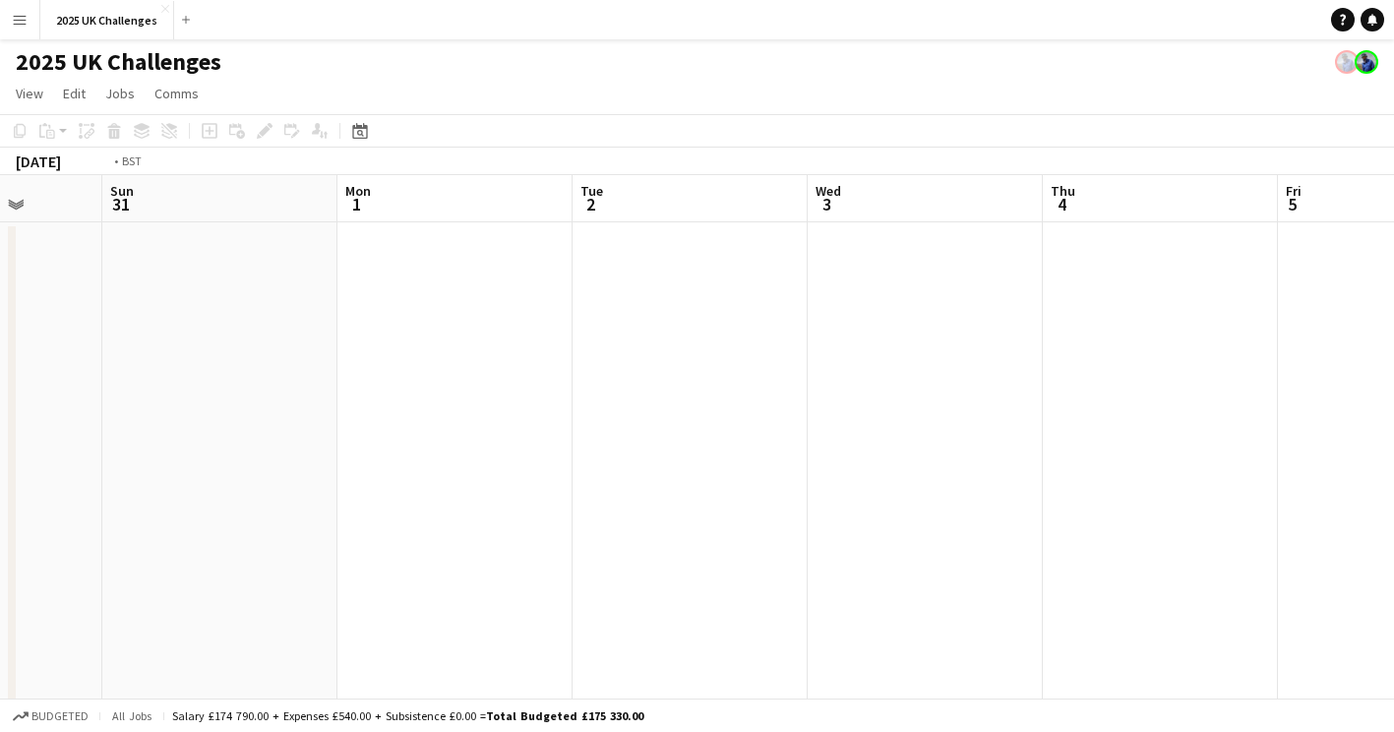
drag, startPoint x: 48, startPoint y: 475, endPoint x: 206, endPoint y: 467, distance: 157.6
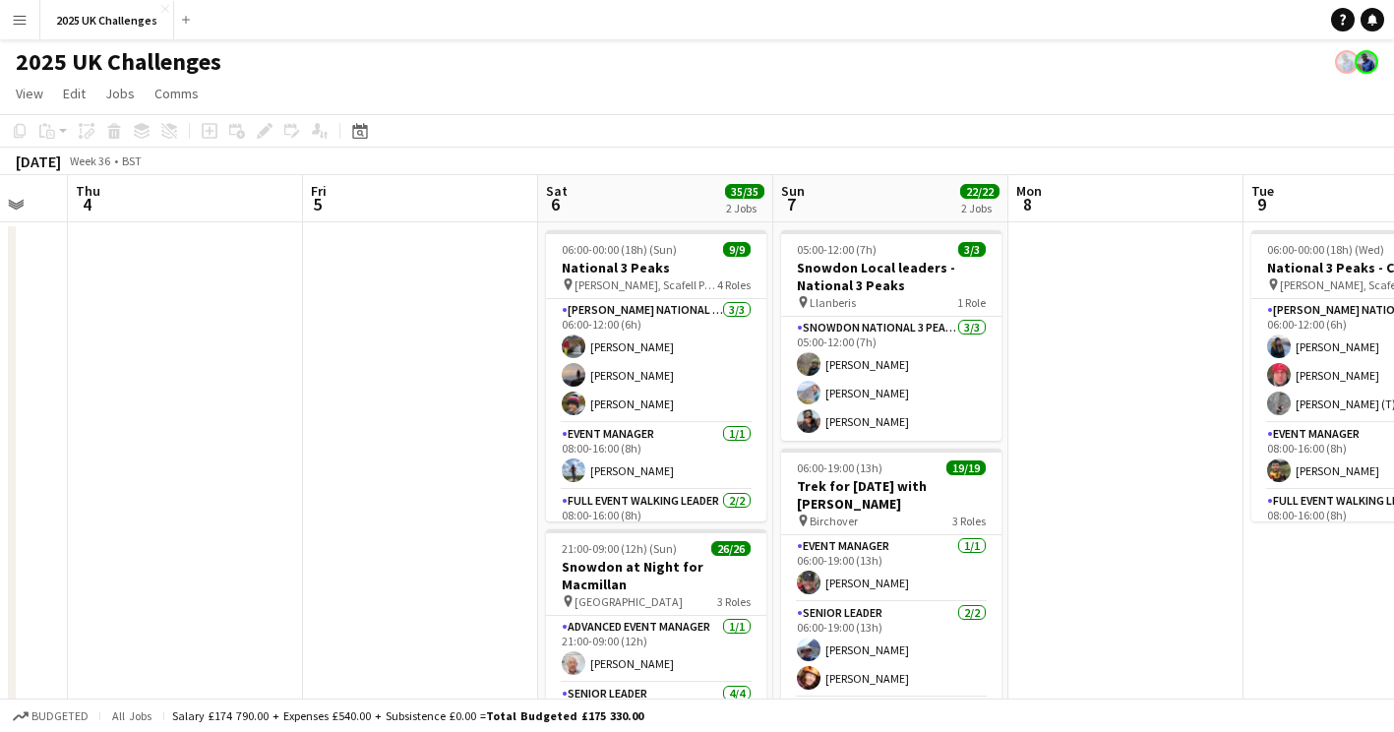
drag, startPoint x: 474, startPoint y: 497, endPoint x: 289, endPoint y: 559, distance: 195.1
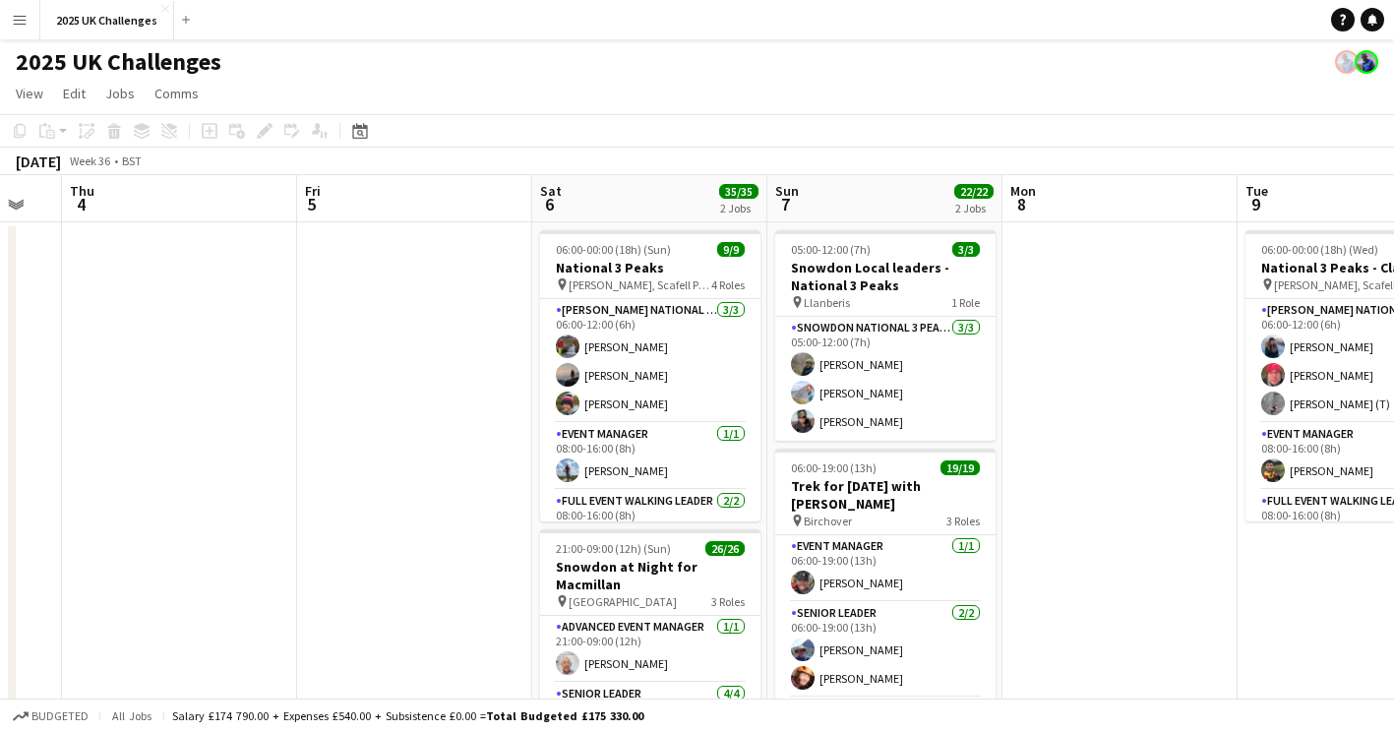
drag, startPoint x: 1022, startPoint y: 671, endPoint x: 262, endPoint y: 644, distance: 761.1
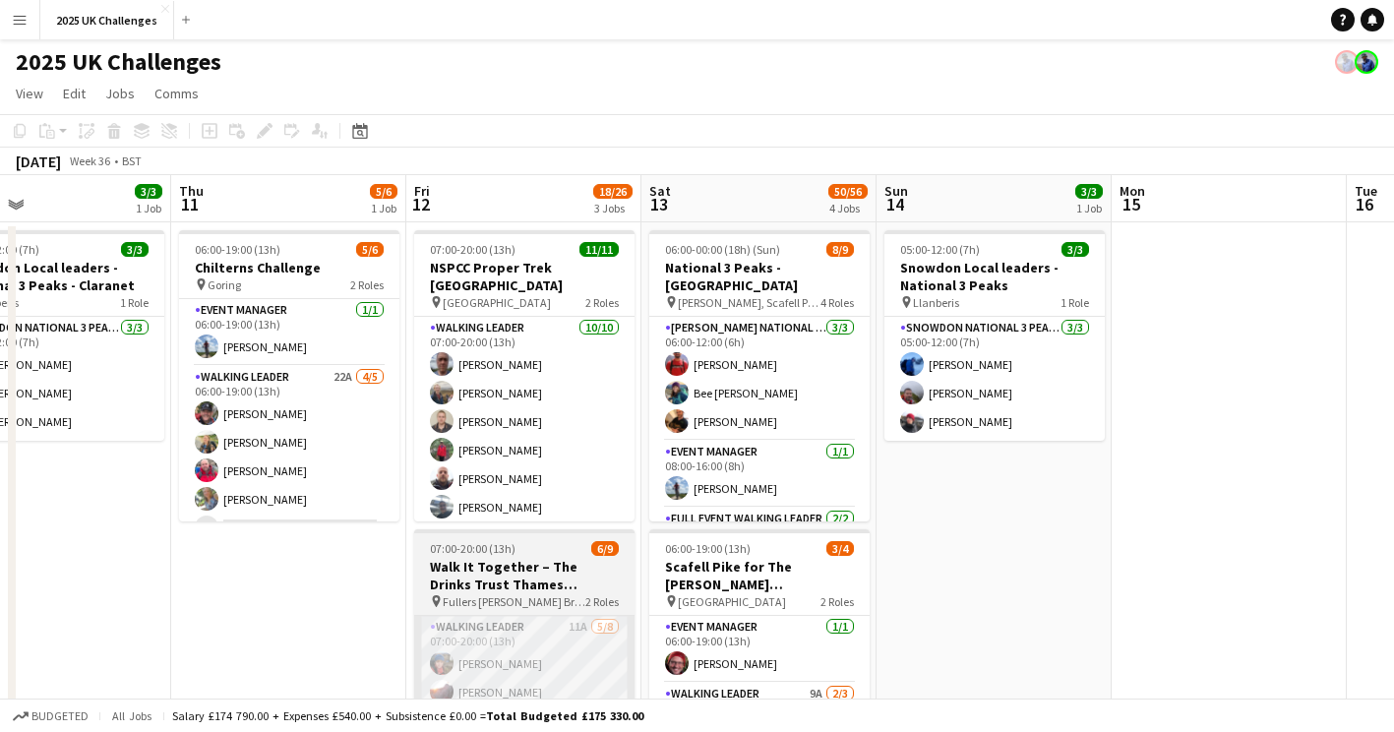
drag, startPoint x: 753, startPoint y: 646, endPoint x: 500, endPoint y: 622, distance: 254.1
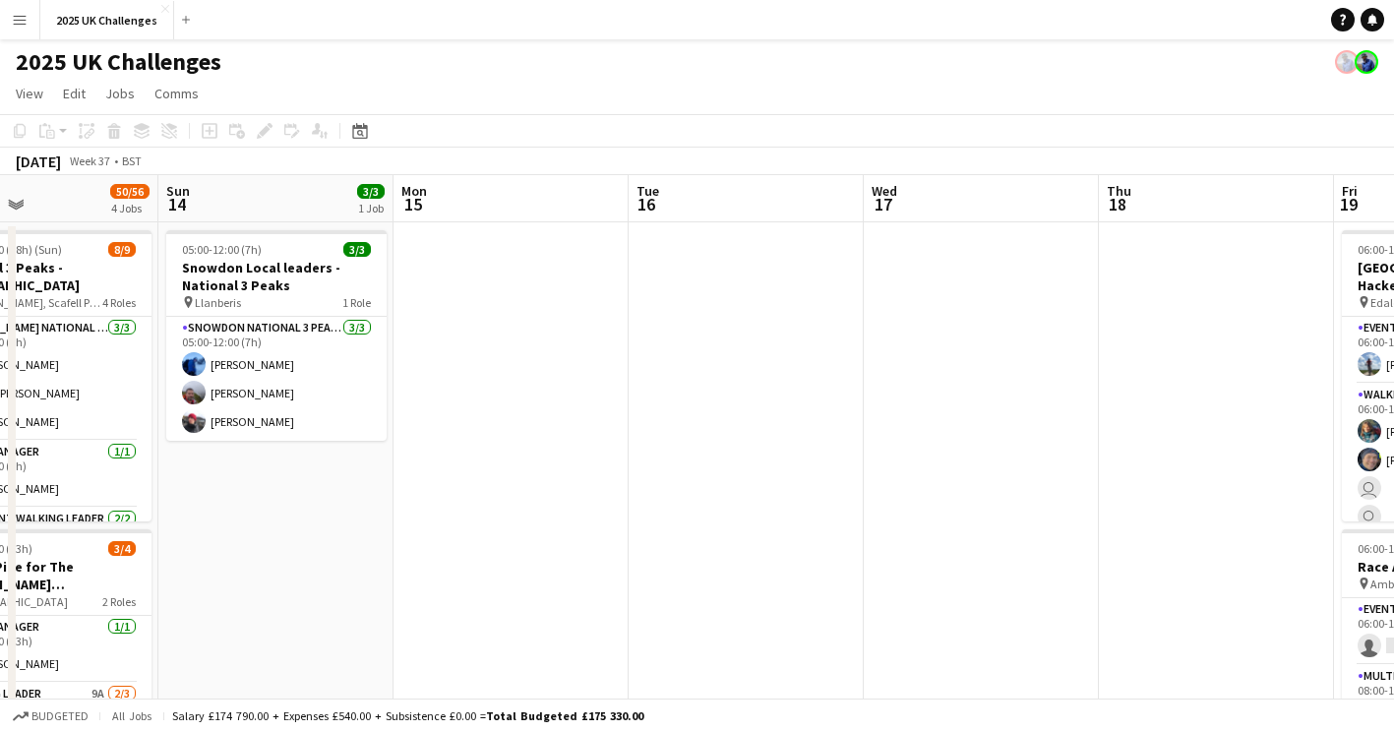
drag, startPoint x: 1102, startPoint y: 544, endPoint x: 842, endPoint y: 547, distance: 259.8
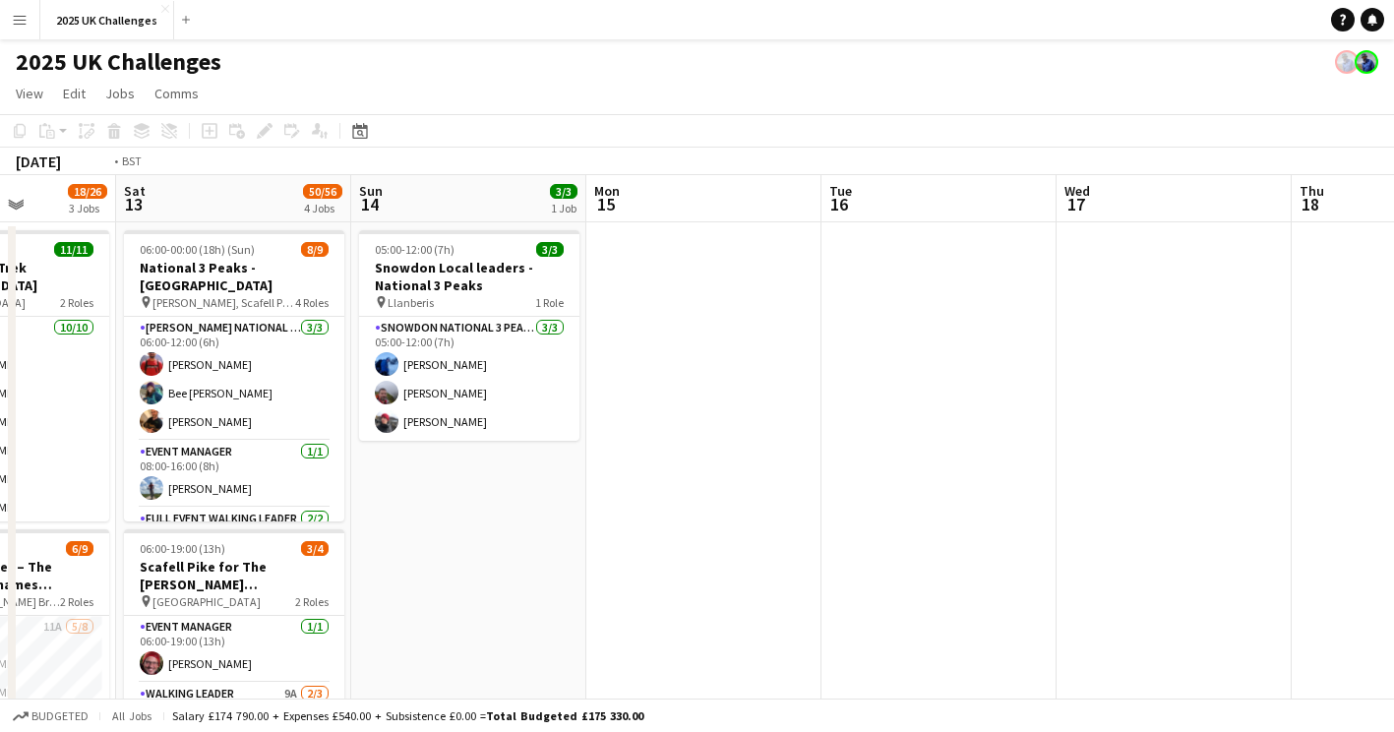
drag, startPoint x: 871, startPoint y: 550, endPoint x: 366, endPoint y: 585, distance: 506.0
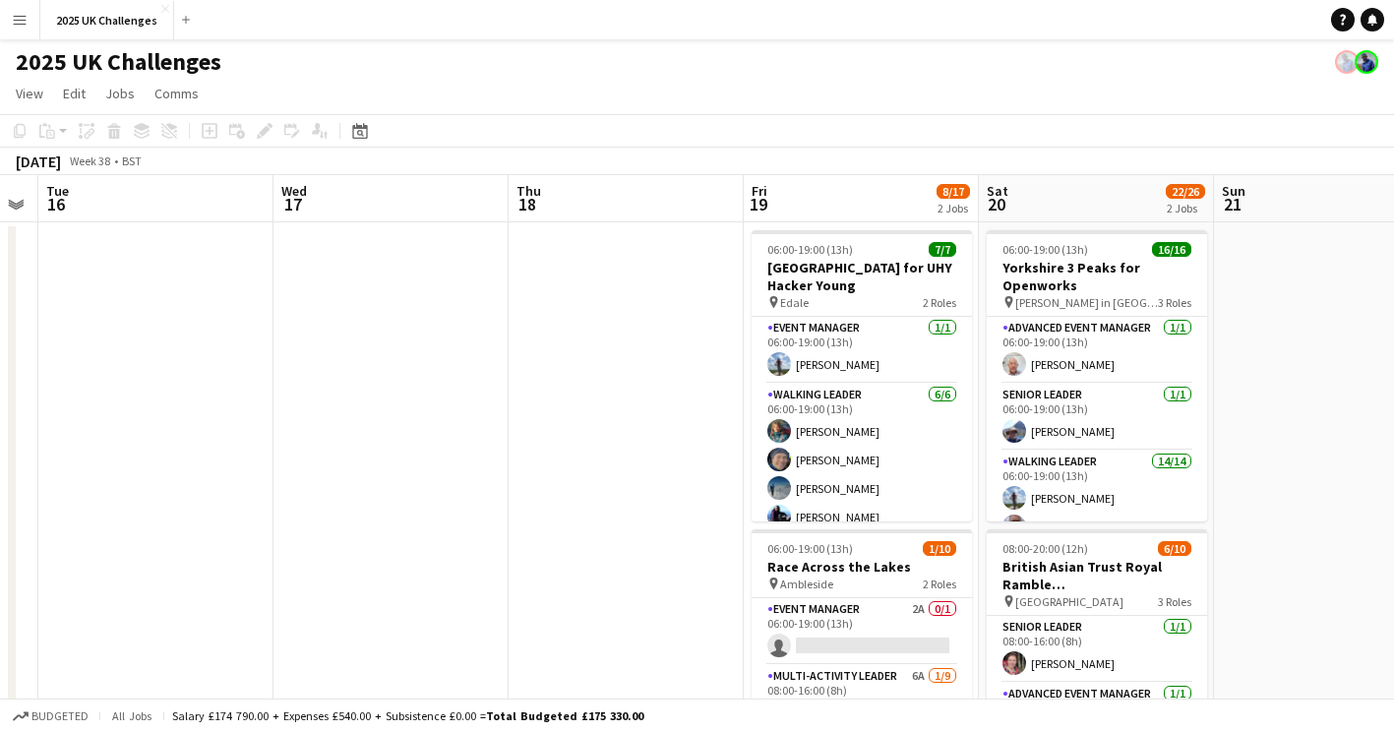
scroll to position [0, 765]
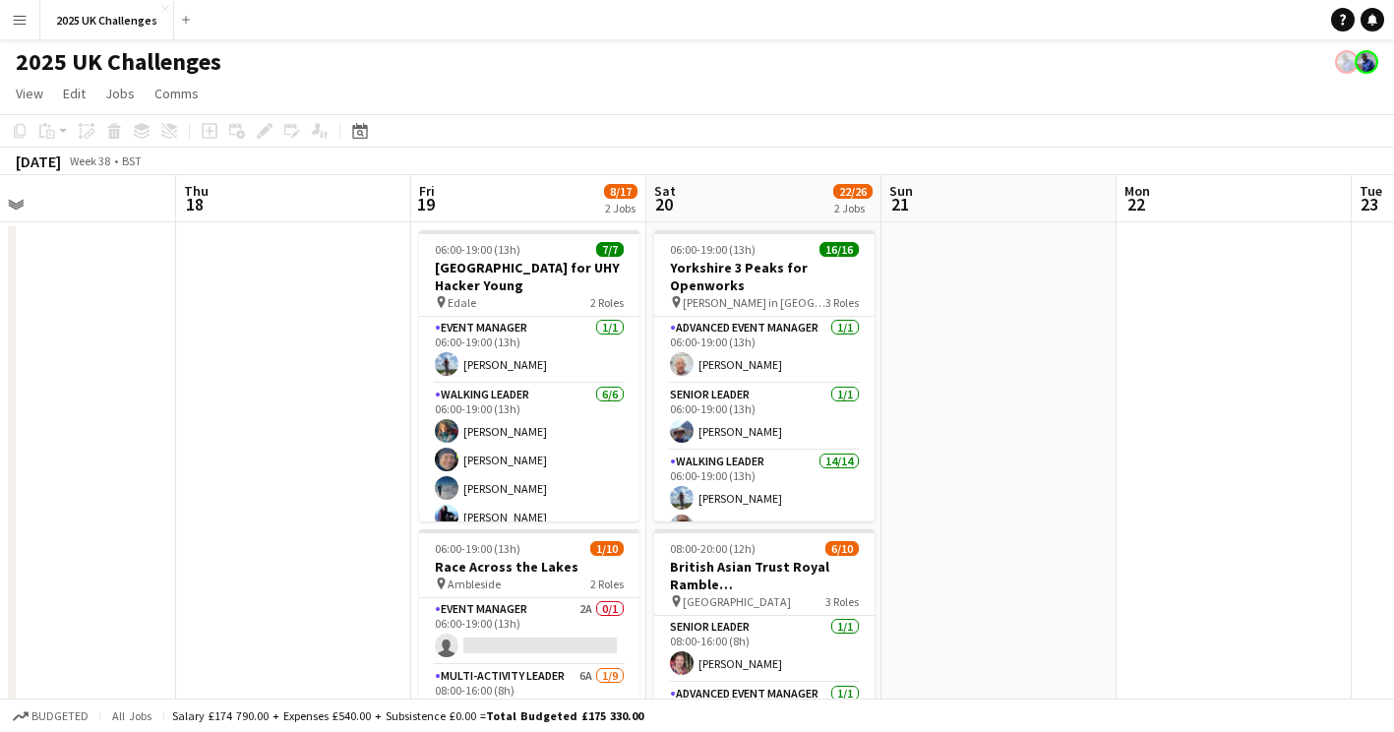
drag, startPoint x: 653, startPoint y: 574, endPoint x: 230, endPoint y: 576, distance: 423.1
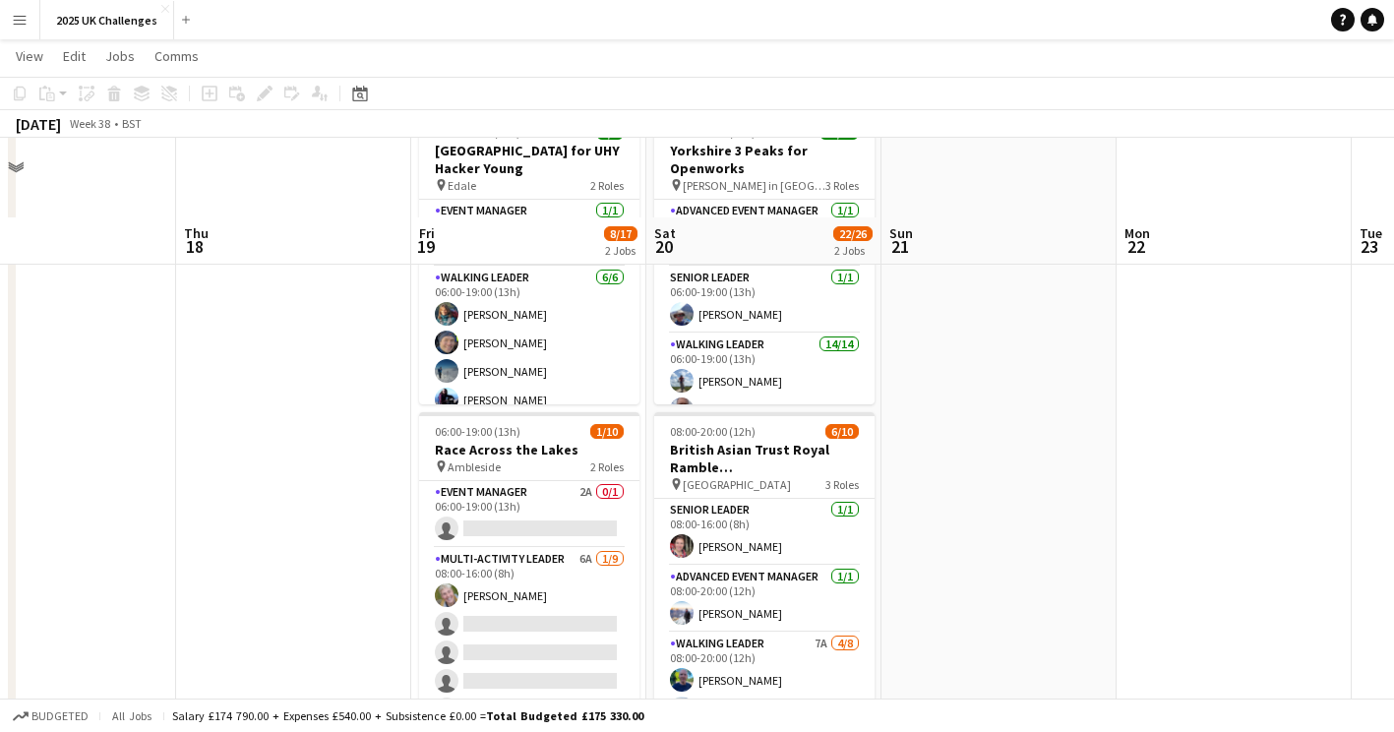
scroll to position [0, 0]
